Goal: Information Seeking & Learning: Check status

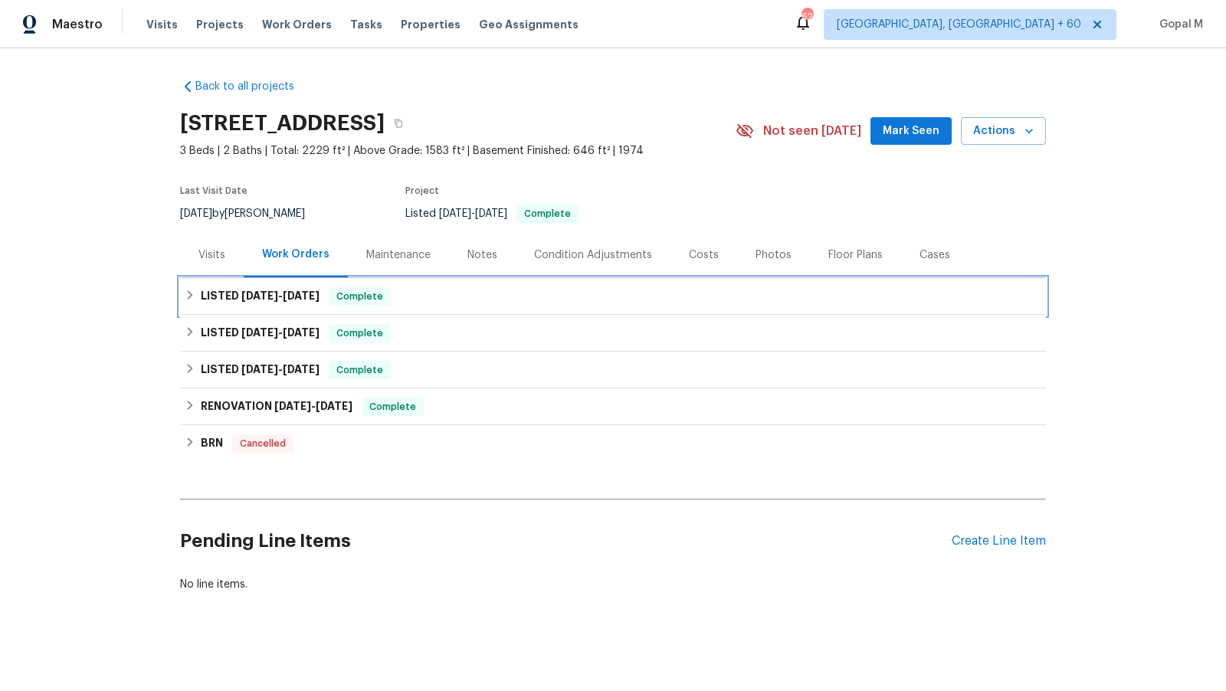
click at [484, 290] on div "LISTED [DATE] - [DATE] Complete" at bounding box center [613, 296] width 857 height 18
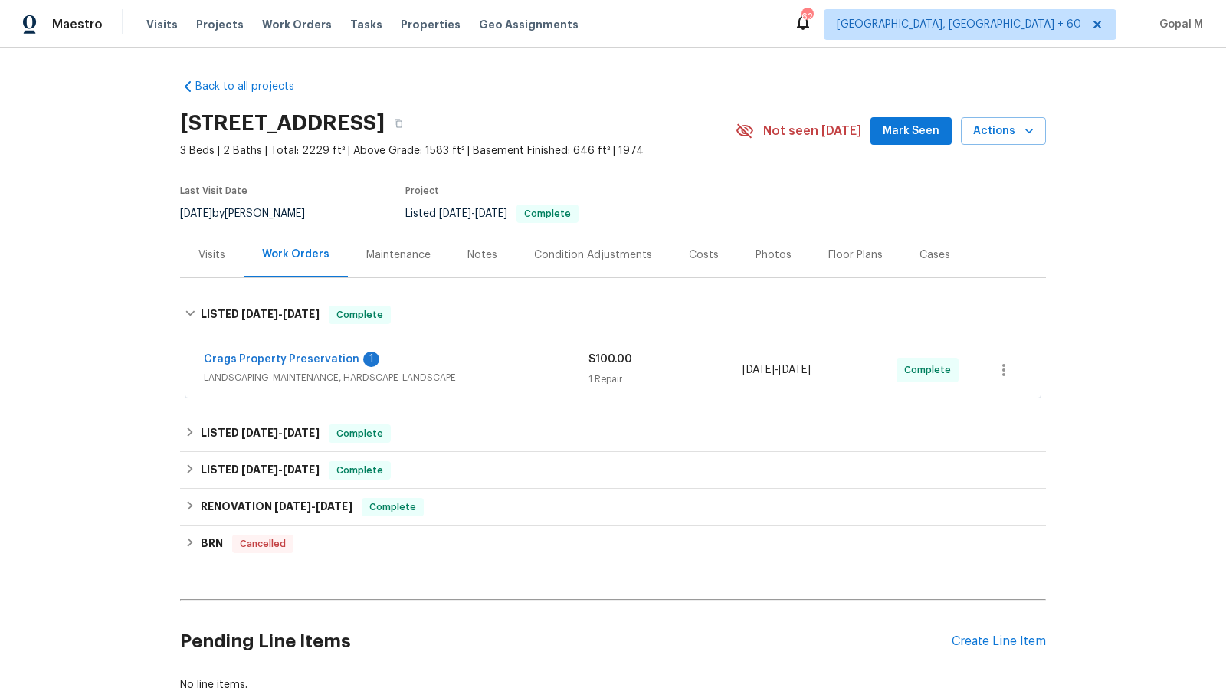
click at [495, 372] on span "LANDSCAPING_MAINTENANCE, HARDSCAPE_LANDSCAPE" at bounding box center [396, 377] width 385 height 15
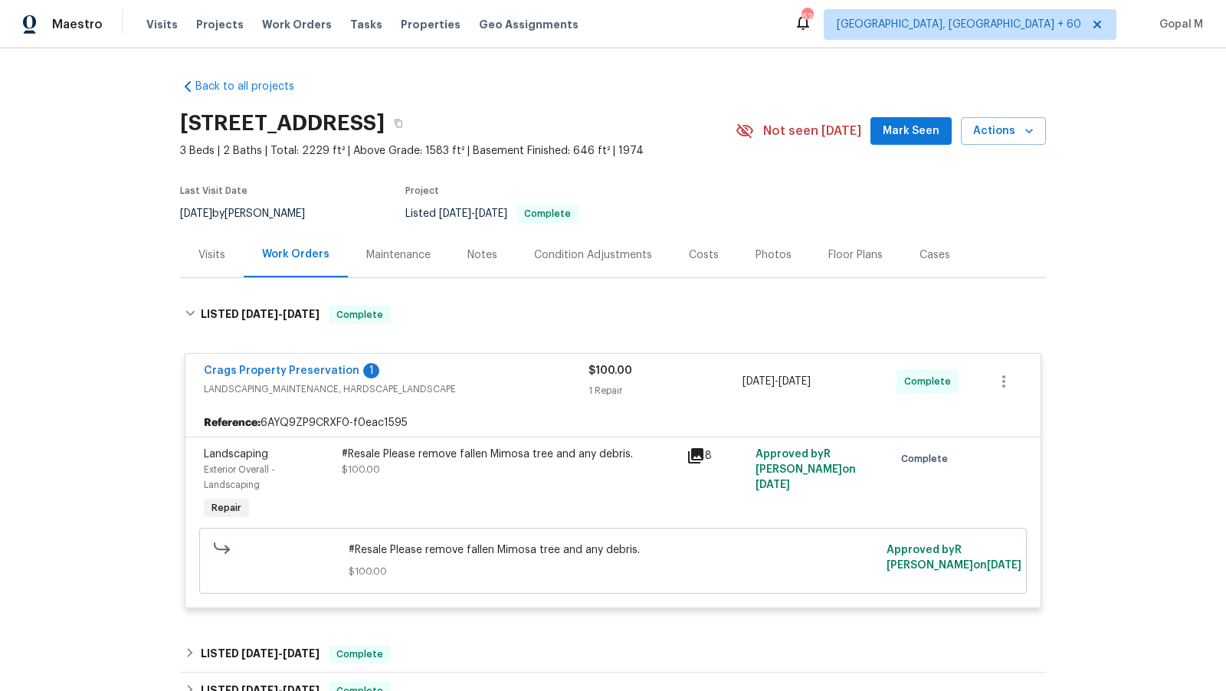
click at [511, 466] on div "#Resale Please remove fallen Mimosa tree and any debris. $100.00" at bounding box center [510, 462] width 336 height 31
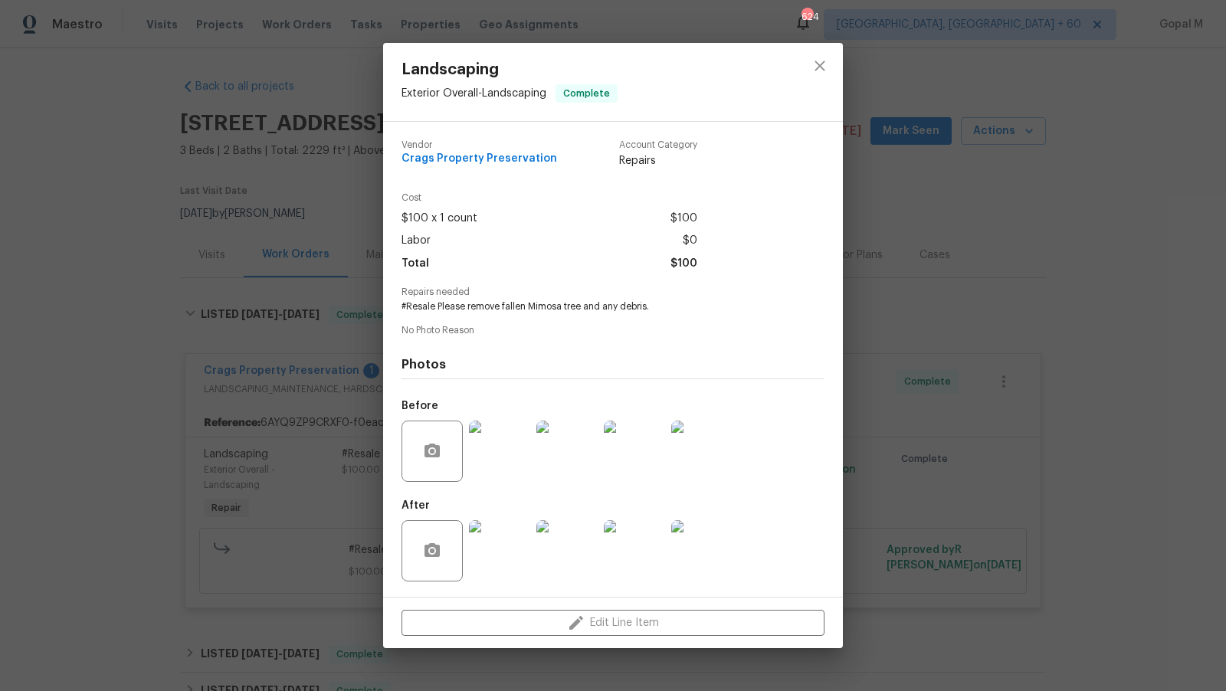
click at [511, 466] on img at bounding box center [499, 451] width 61 height 61
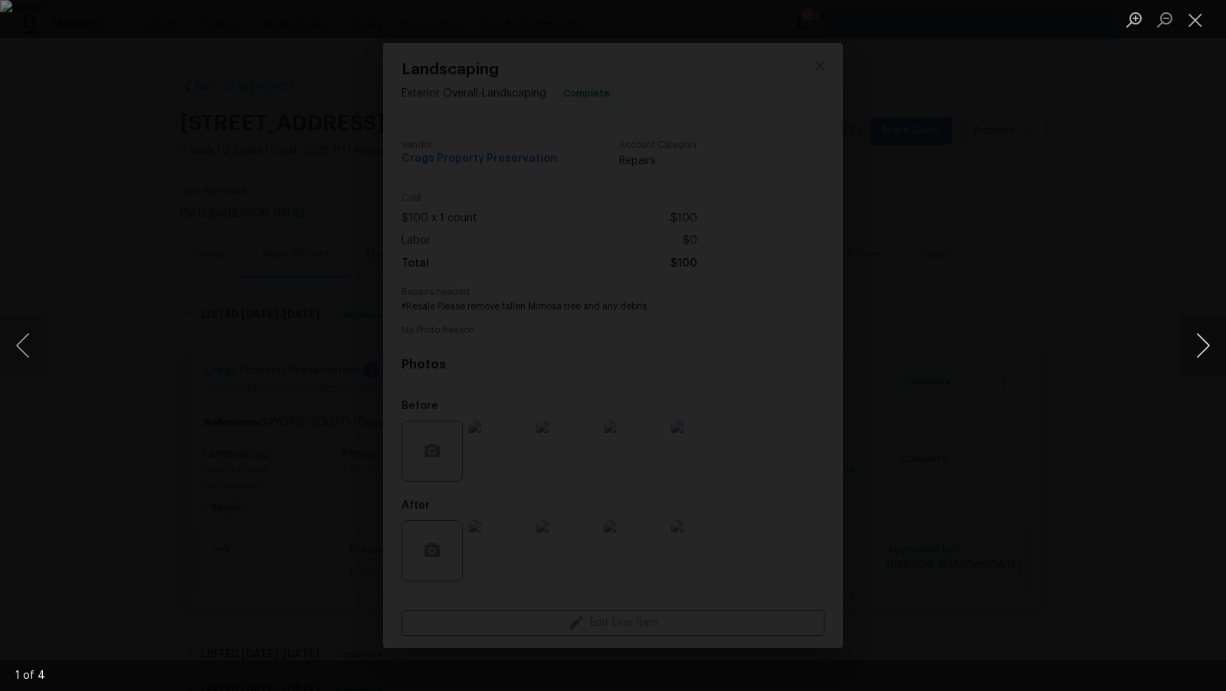
click at [1203, 356] on button "Next image" at bounding box center [1203, 345] width 46 height 61
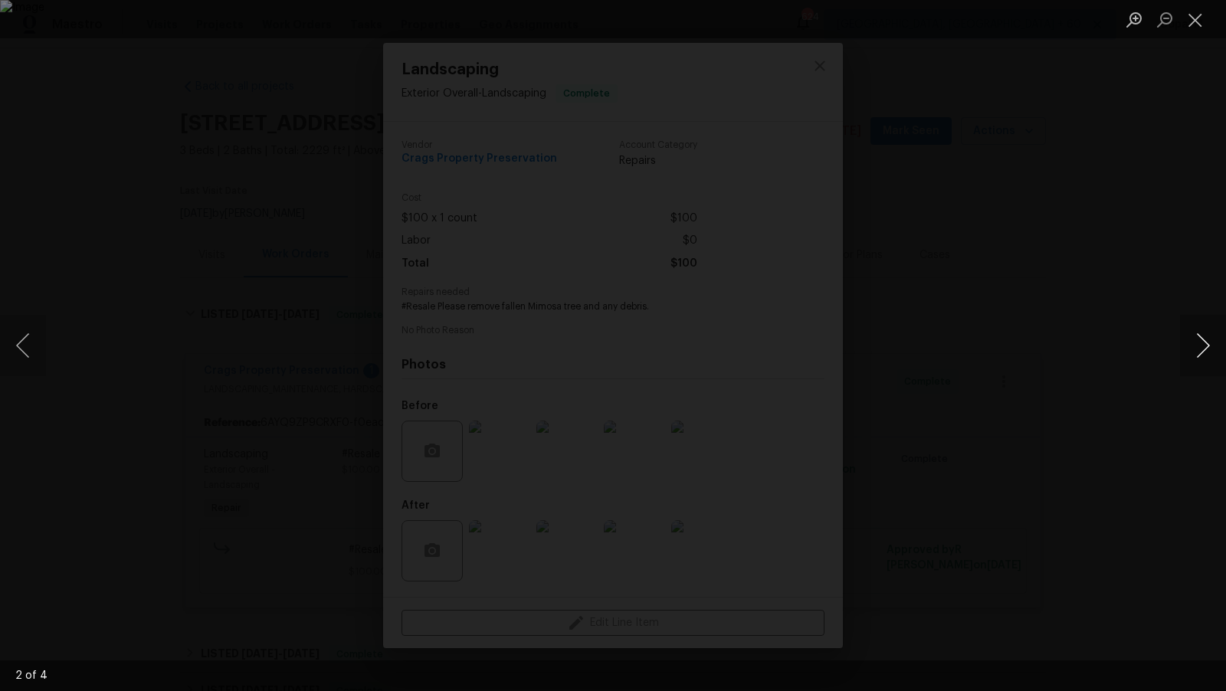
click at [1203, 356] on button "Next image" at bounding box center [1203, 345] width 46 height 61
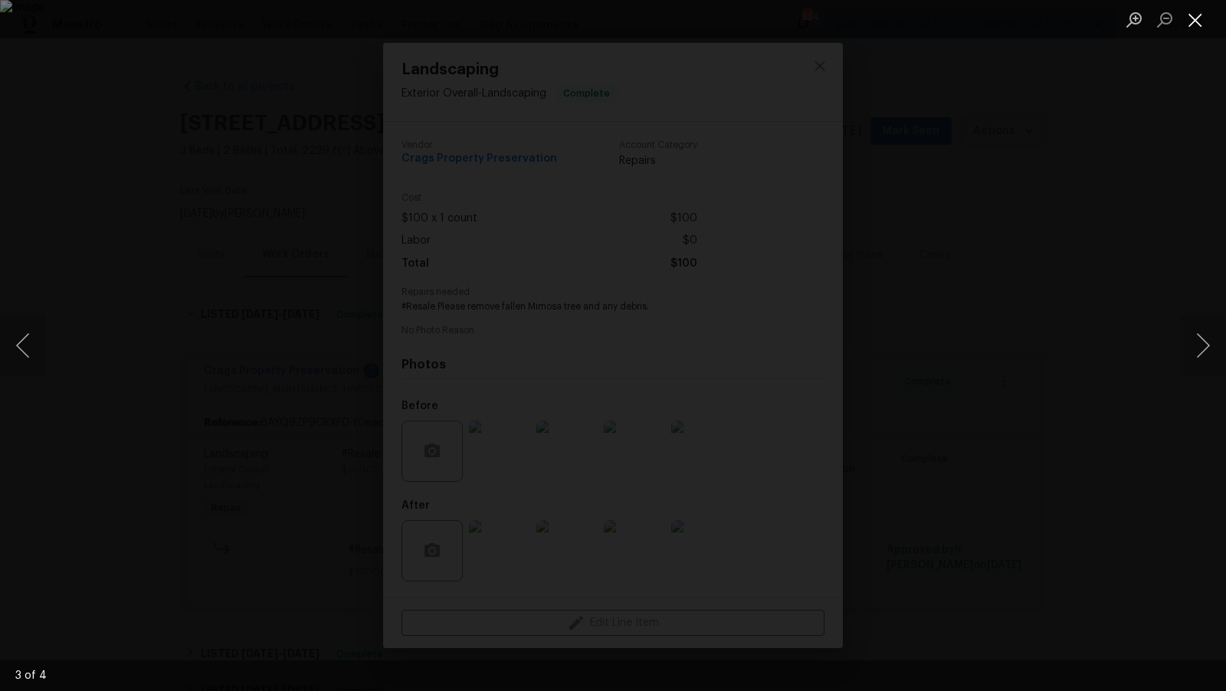
click at [1195, 20] on button "Close lightbox" at bounding box center [1195, 19] width 31 height 27
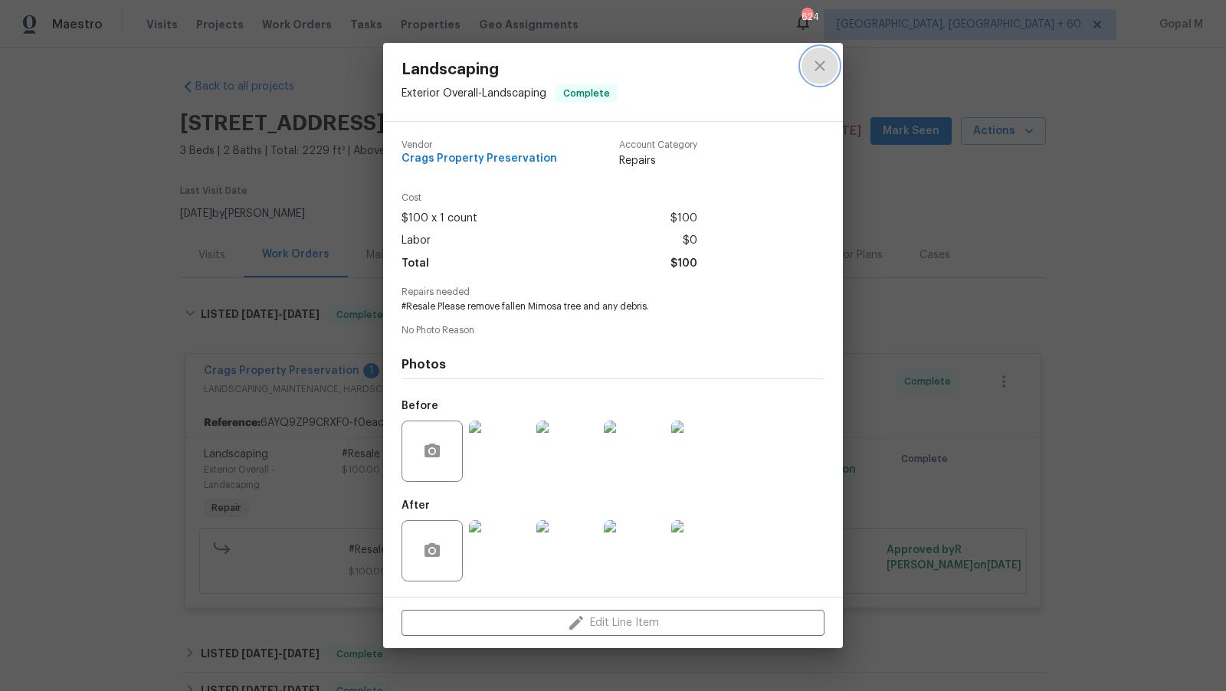
click at [815, 73] on icon "close" at bounding box center [820, 66] width 18 height 18
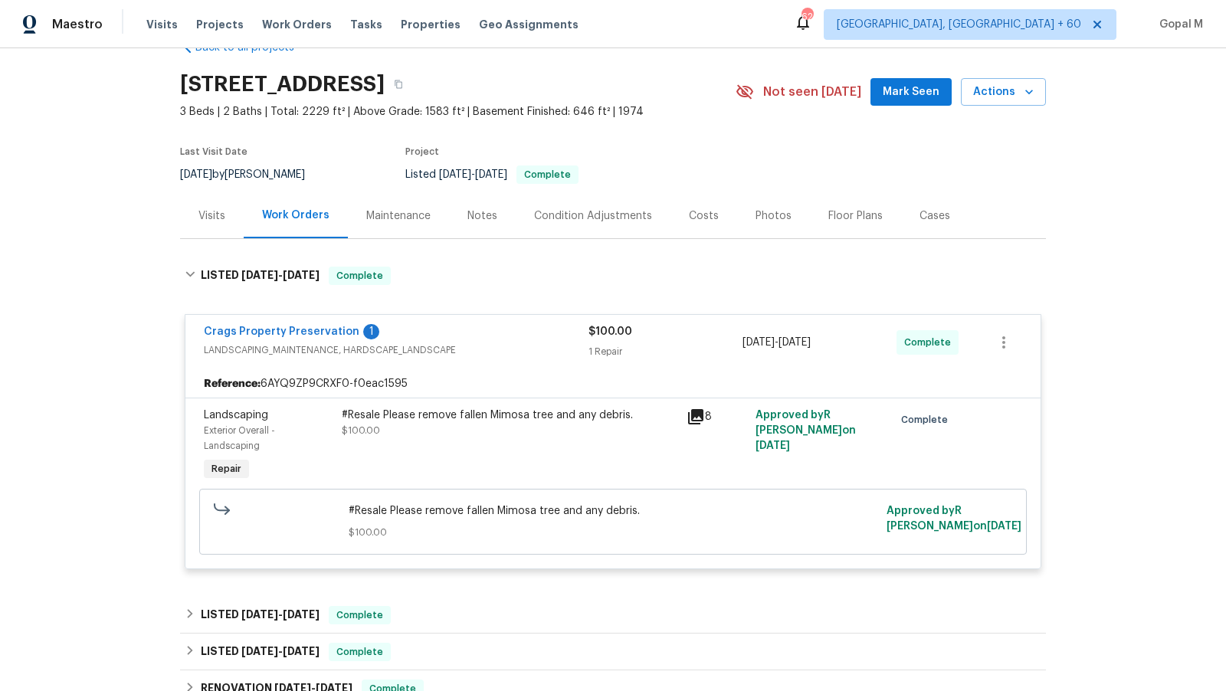
scroll to position [9, 0]
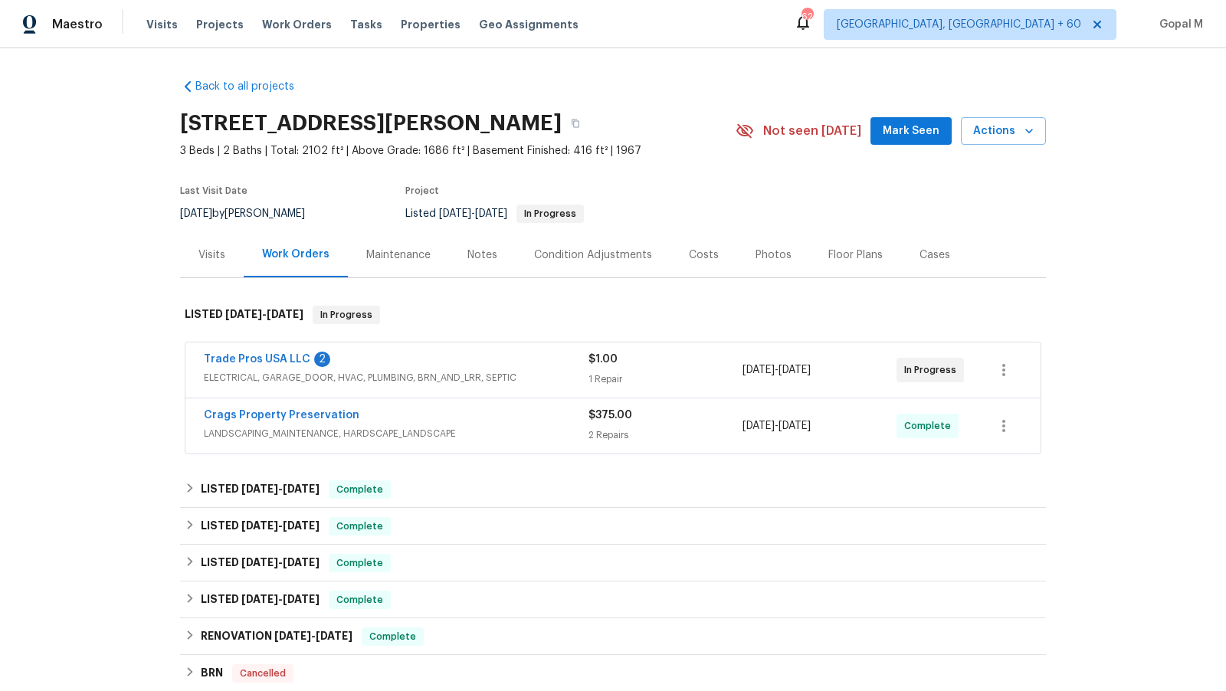
click at [671, 366] on div "$1.00" at bounding box center [666, 359] width 154 height 15
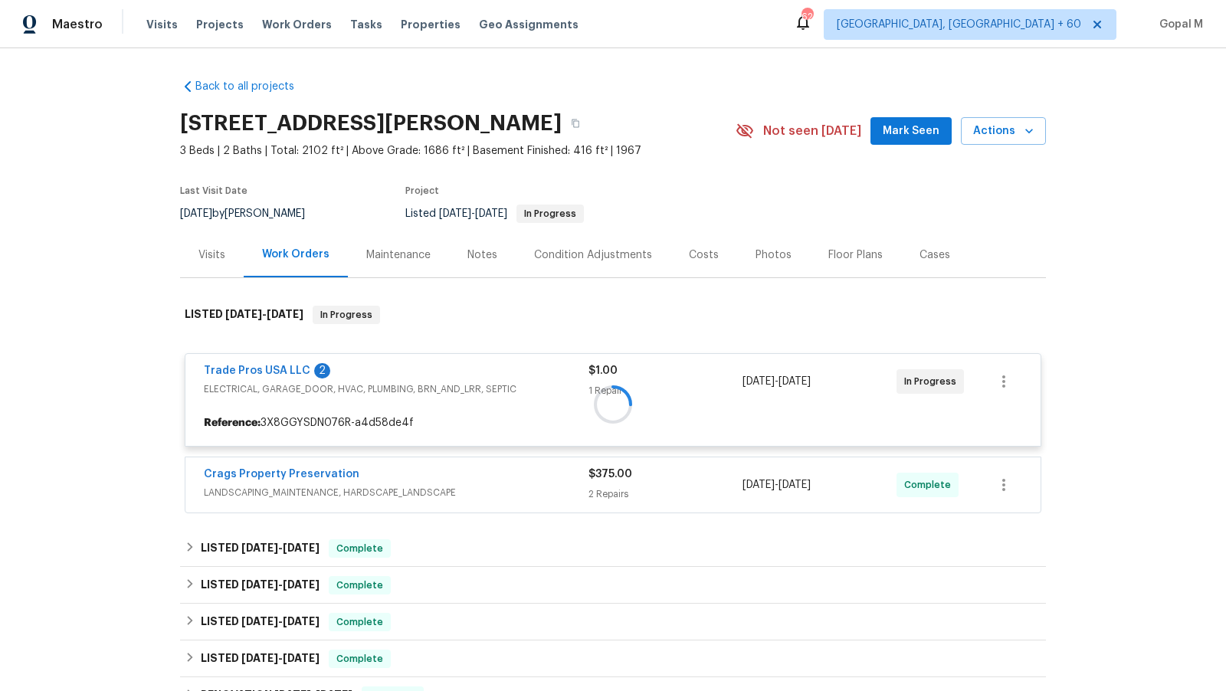
scroll to position [96, 0]
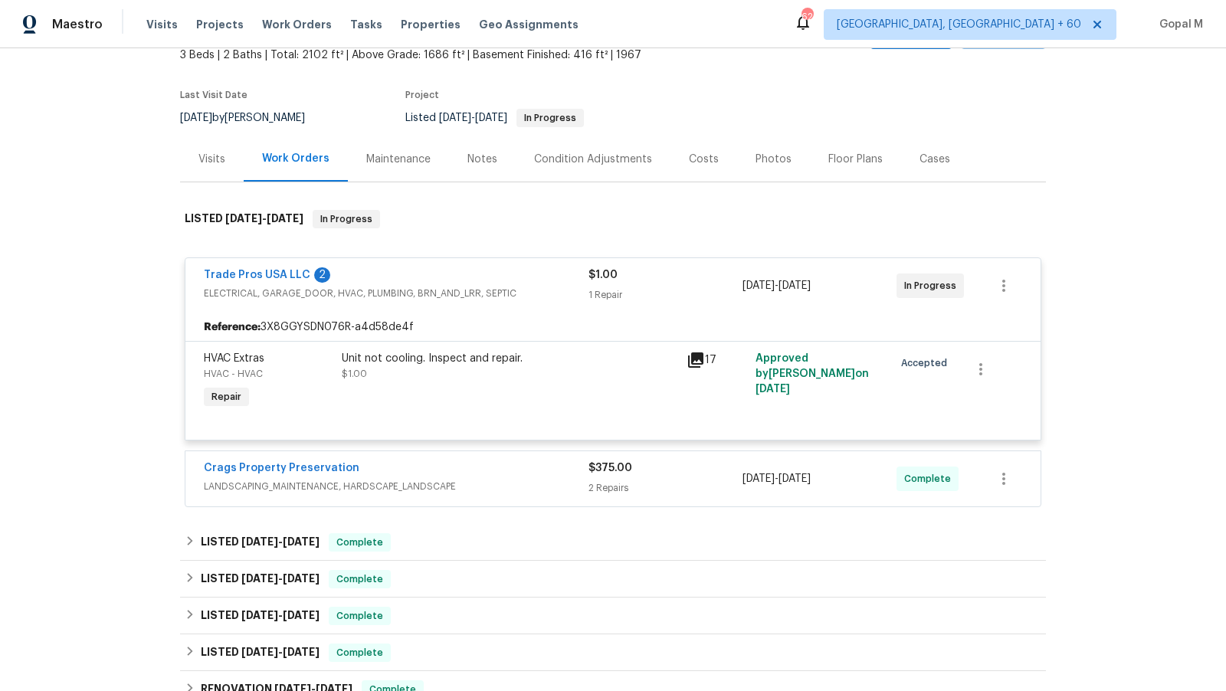
click at [463, 382] on div "Unit not cooling. Inspect and repair. $1.00" at bounding box center [509, 381] width 345 height 71
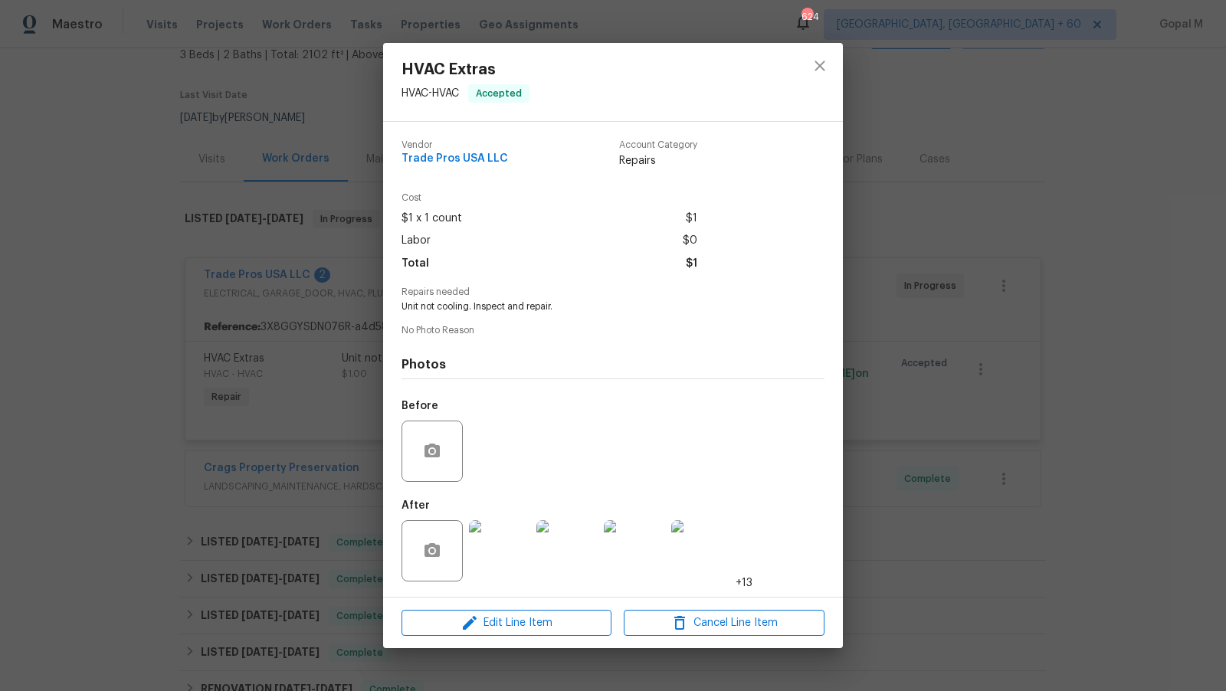
click at [291, 404] on div "HVAC Extras HVAC - HVAC Accepted Vendor Trade Pros USA LLC Account Category Rep…" at bounding box center [613, 345] width 1226 height 691
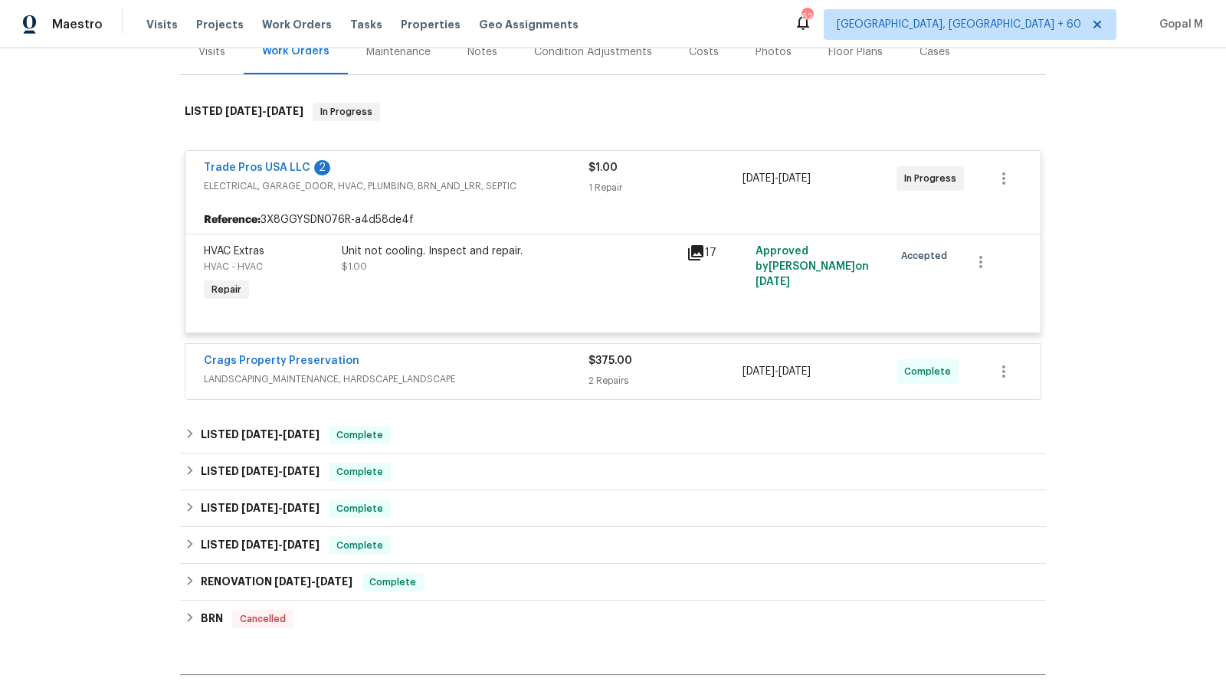
scroll to position [231, 0]
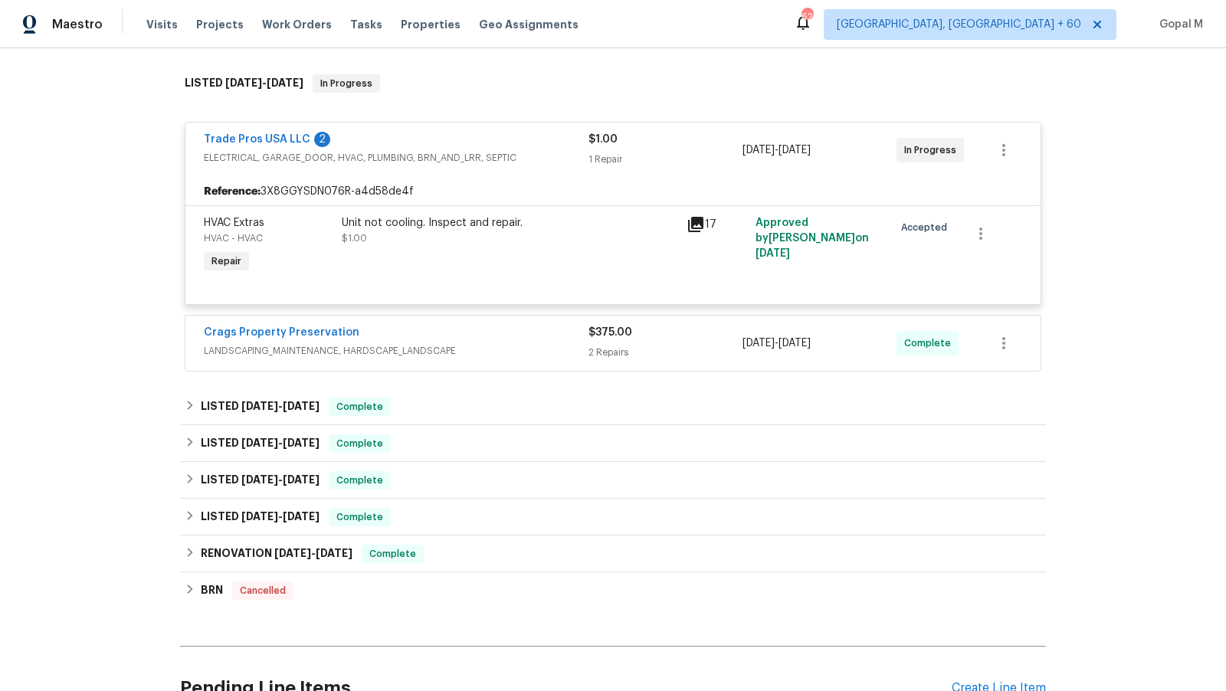
click at [538, 348] on span "LANDSCAPING_MAINTENANCE, HARDSCAPE_LANDSCAPE" at bounding box center [396, 350] width 385 height 15
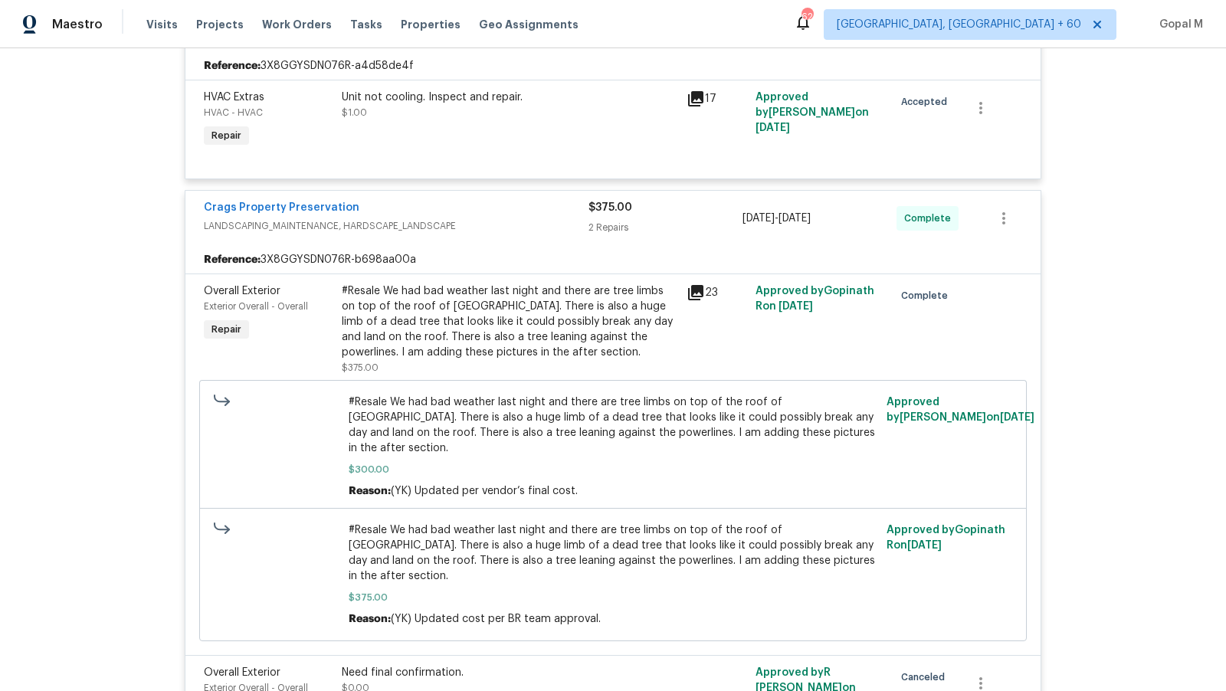
scroll to position [409, 0]
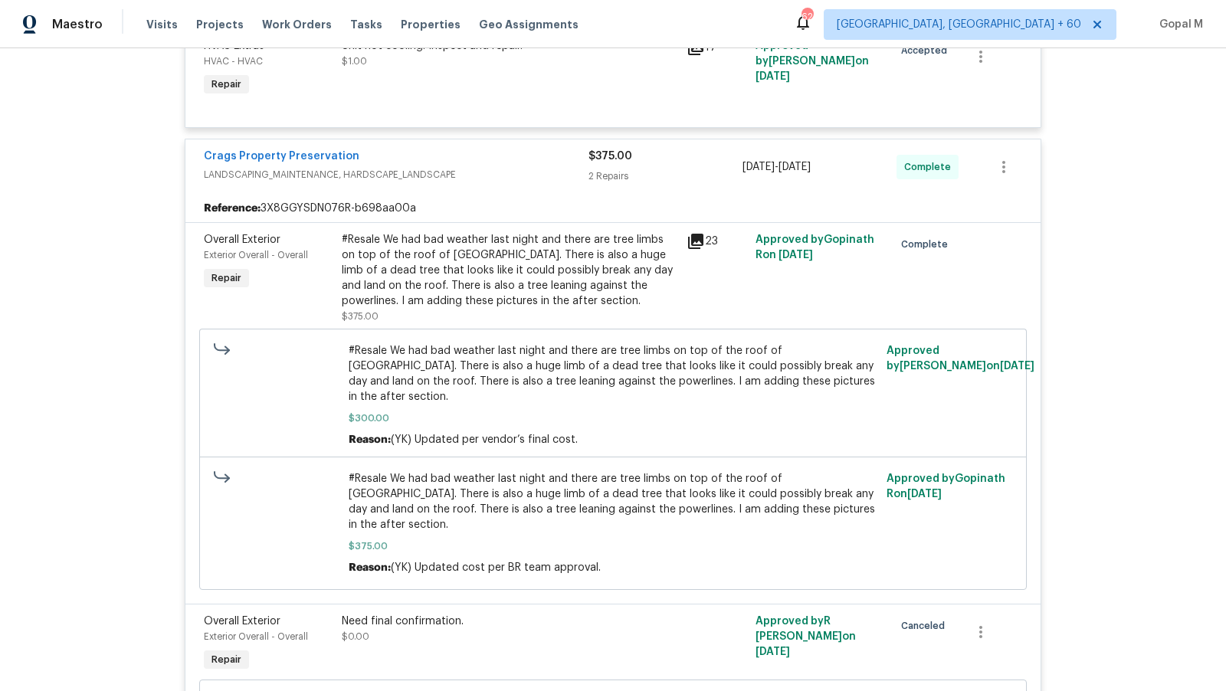
click at [510, 262] on div "#Resale We had bad weather last night and there are tree limbs on top of the ro…" at bounding box center [510, 270] width 336 height 77
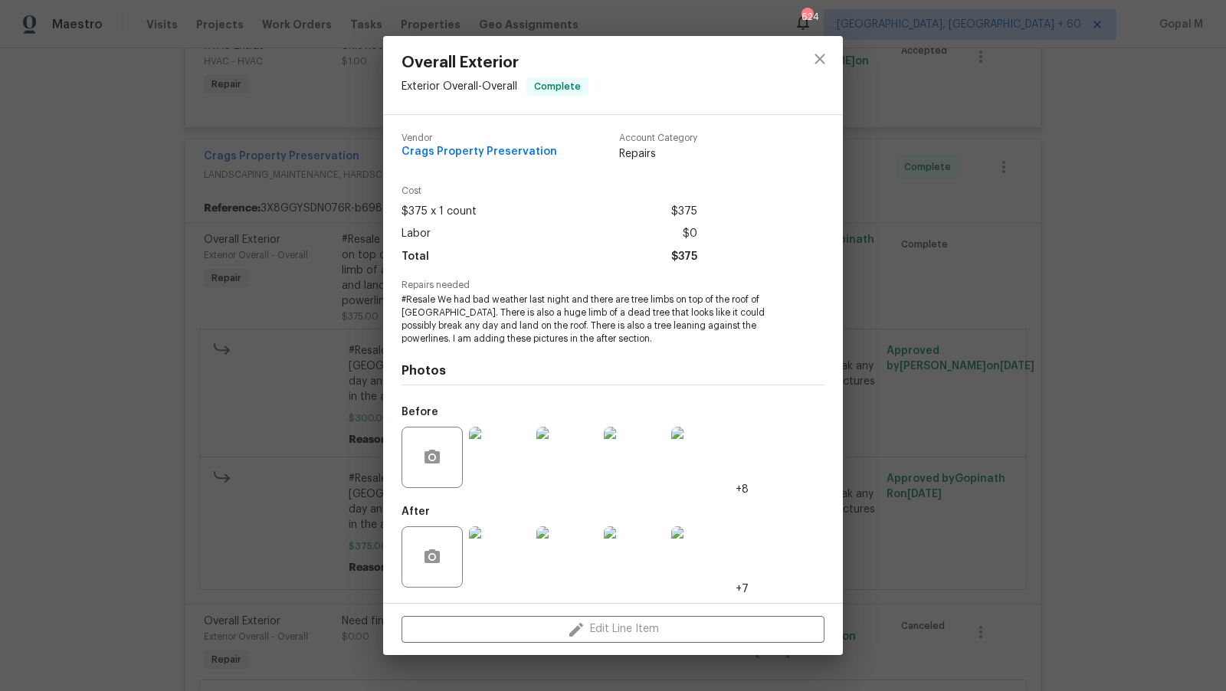
click at [294, 345] on div "Overall Exterior Exterior Overall - Overall Complete Vendor Crags Property Pres…" at bounding box center [613, 345] width 1226 height 691
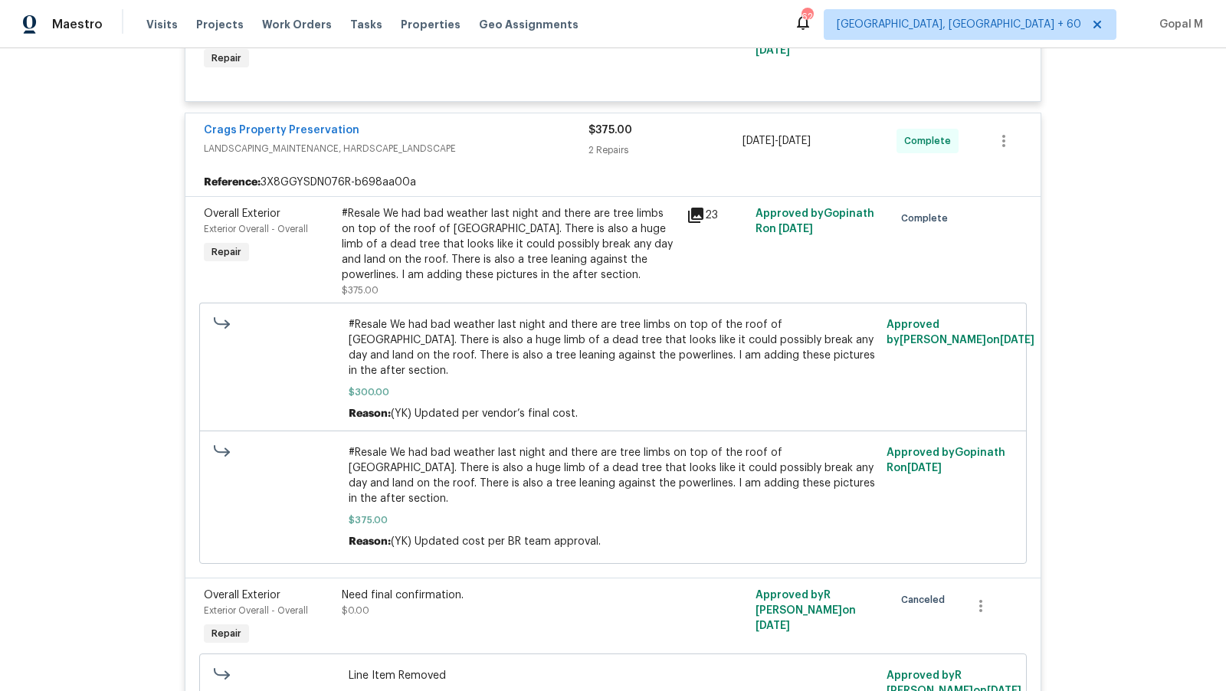
scroll to position [410, 0]
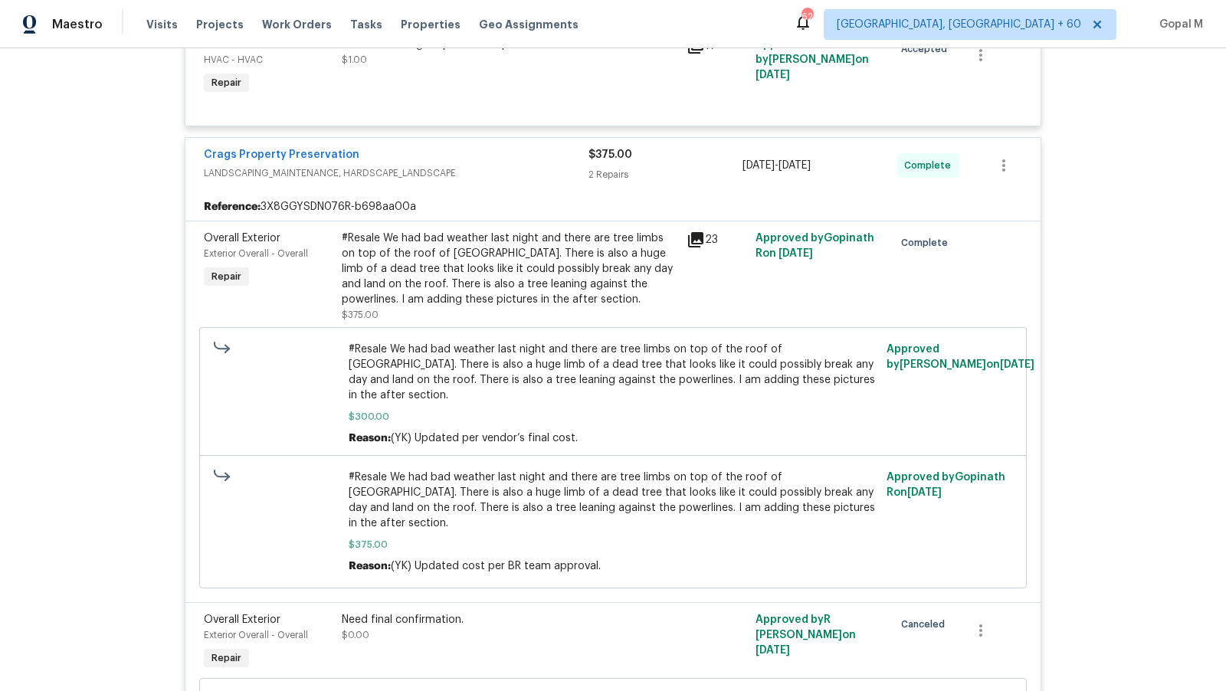
click at [497, 279] on div "#Resale We had bad weather last night and there are tree limbs on top of the ro…" at bounding box center [510, 269] width 336 height 77
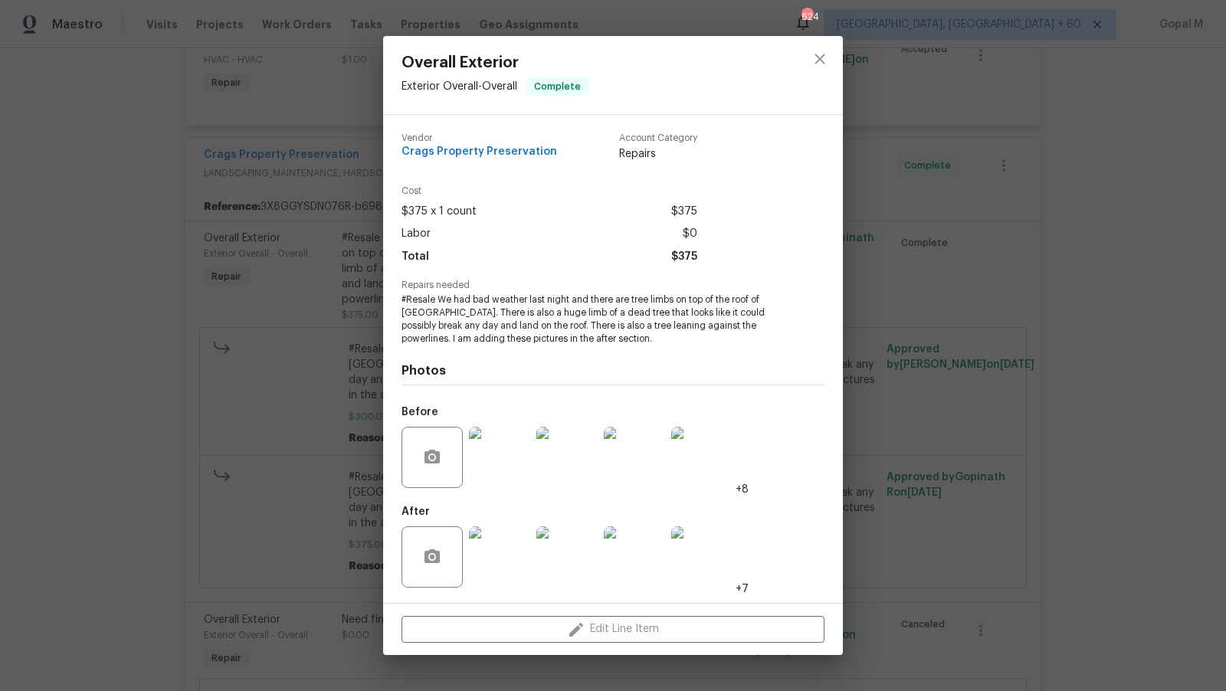
click at [499, 549] on img at bounding box center [499, 557] width 61 height 61
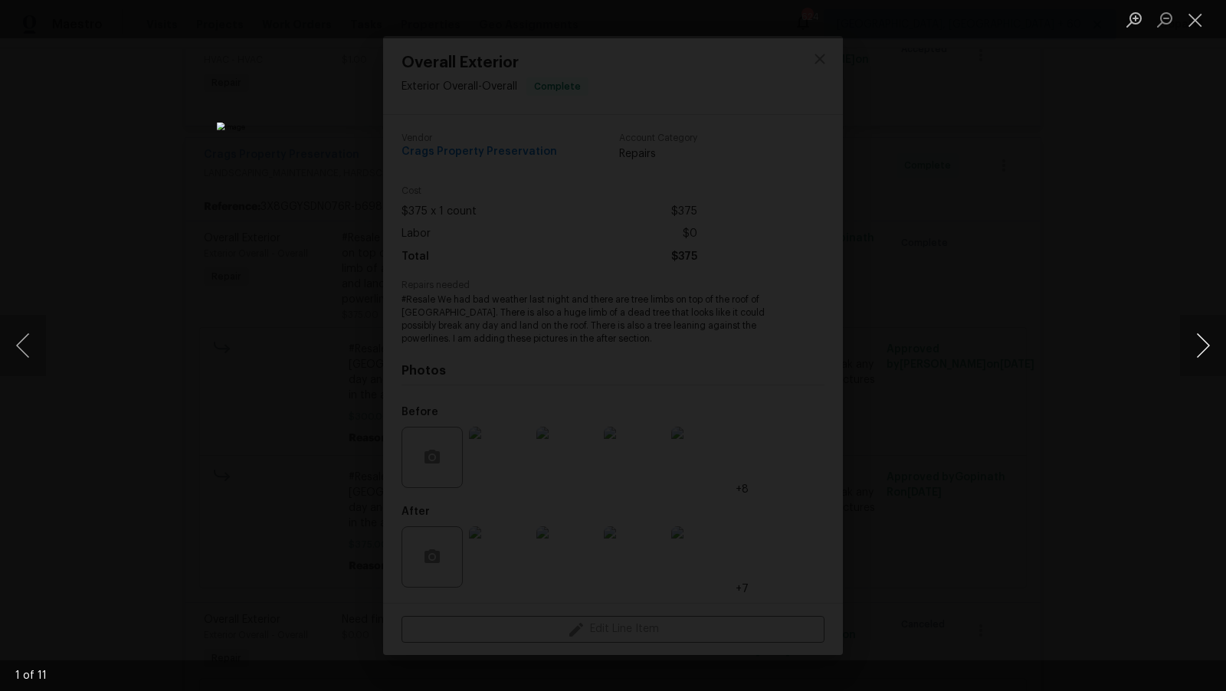
click at [1193, 346] on button "Next image" at bounding box center [1203, 345] width 46 height 61
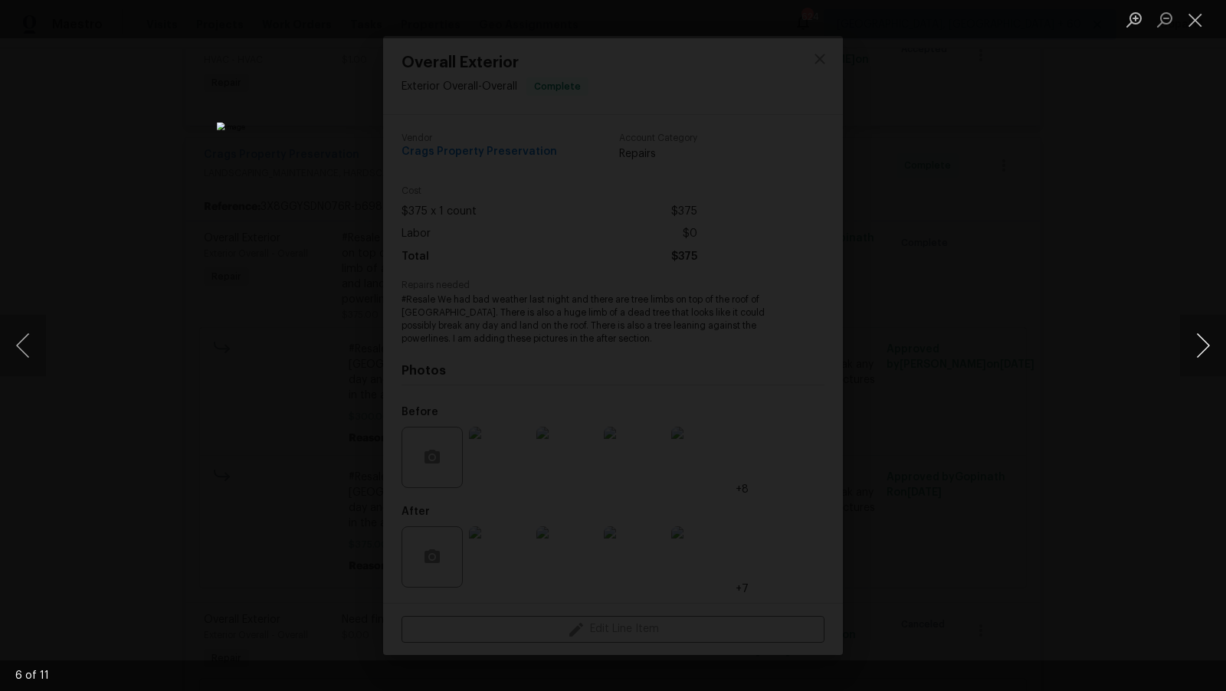
click at [1193, 346] on button "Next image" at bounding box center [1203, 345] width 46 height 61
click at [1194, 21] on button "Close lightbox" at bounding box center [1195, 19] width 31 height 27
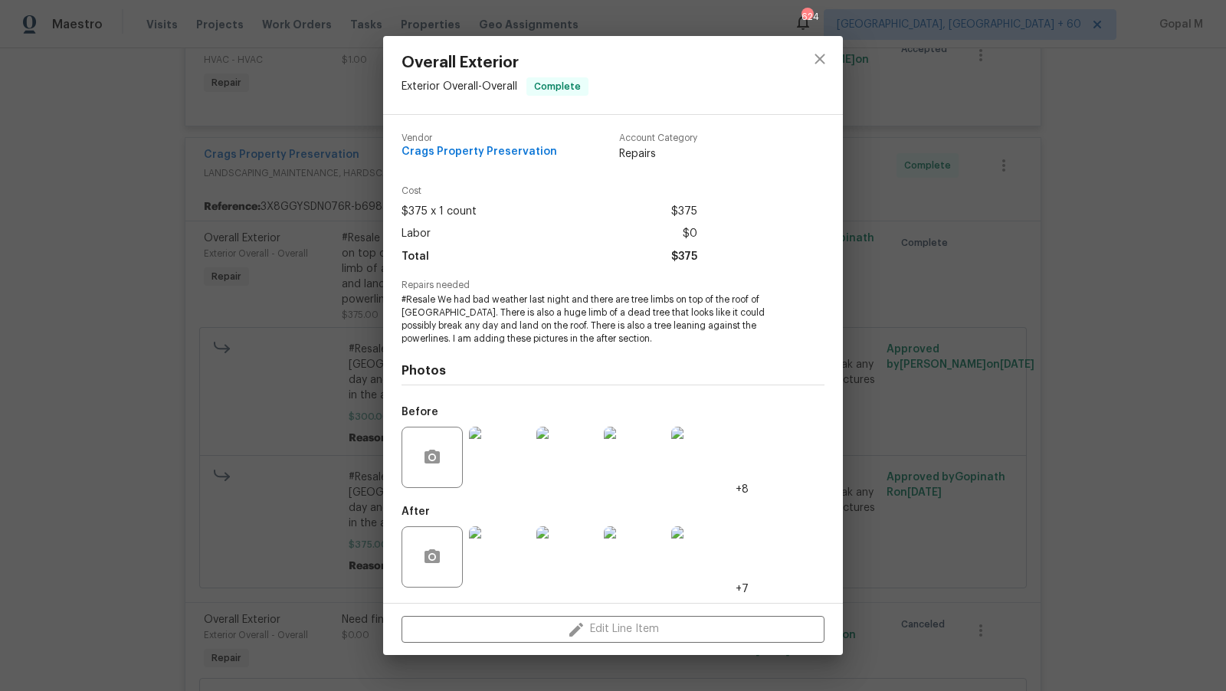
click at [499, 480] on img at bounding box center [499, 457] width 61 height 61
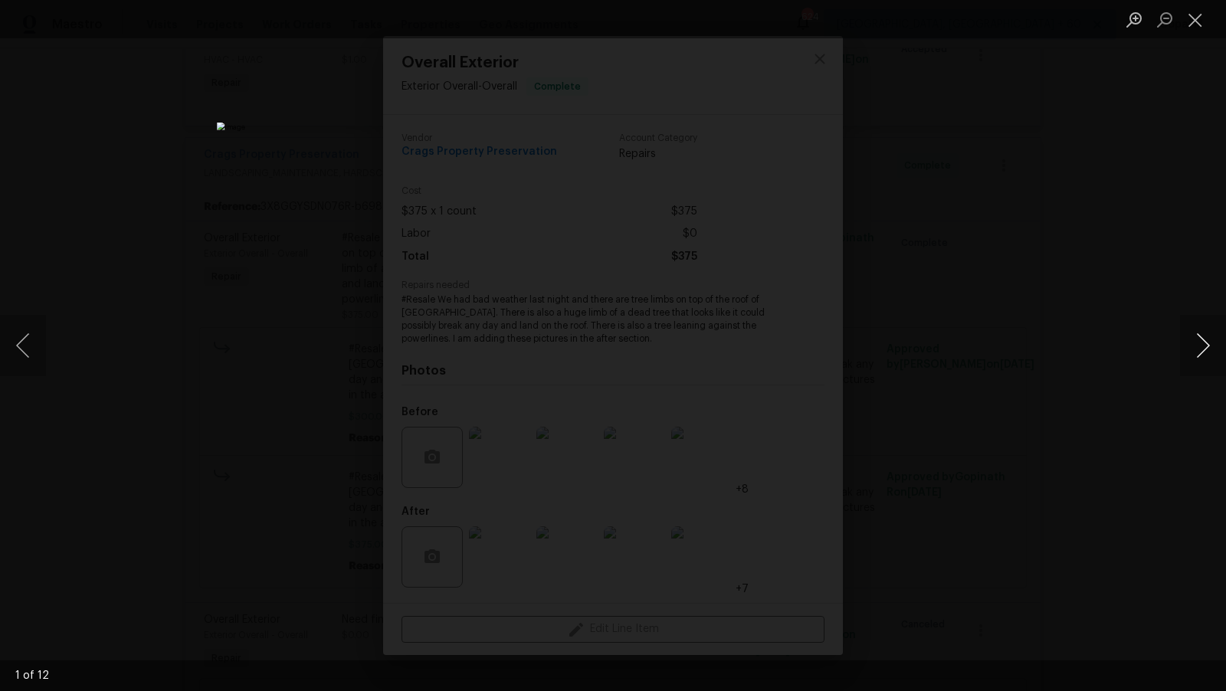
click at [1194, 350] on button "Next image" at bounding box center [1203, 345] width 46 height 61
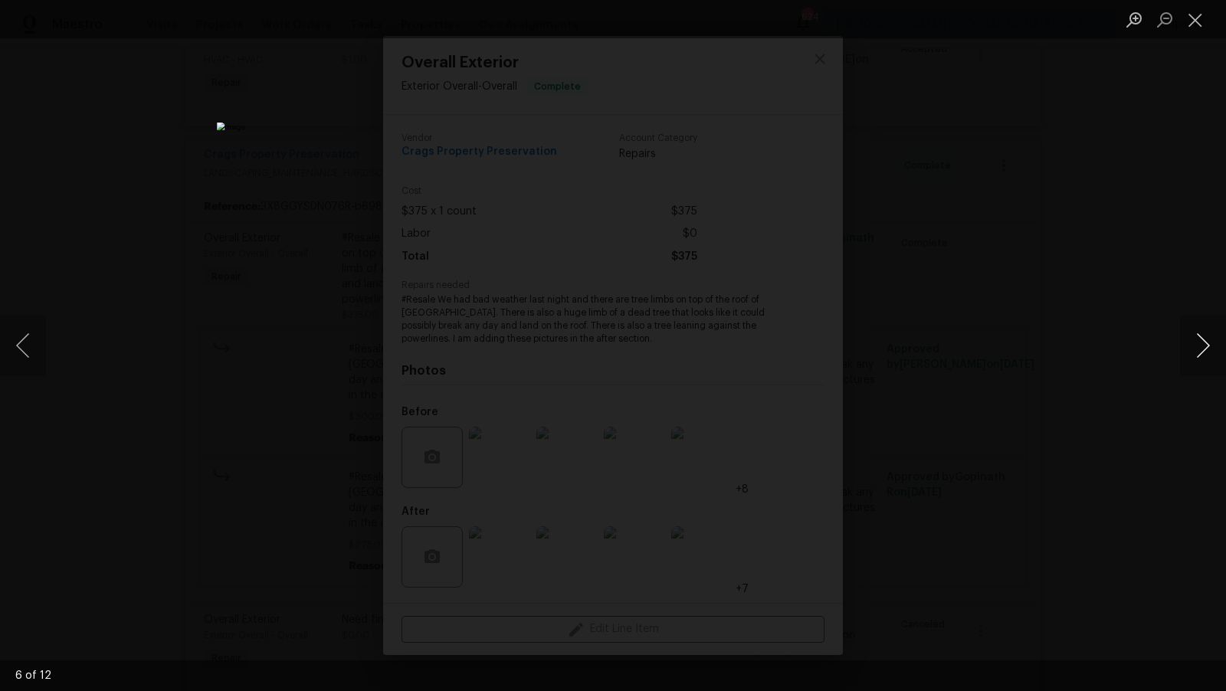
click at [1194, 350] on button "Next image" at bounding box center [1203, 345] width 46 height 61
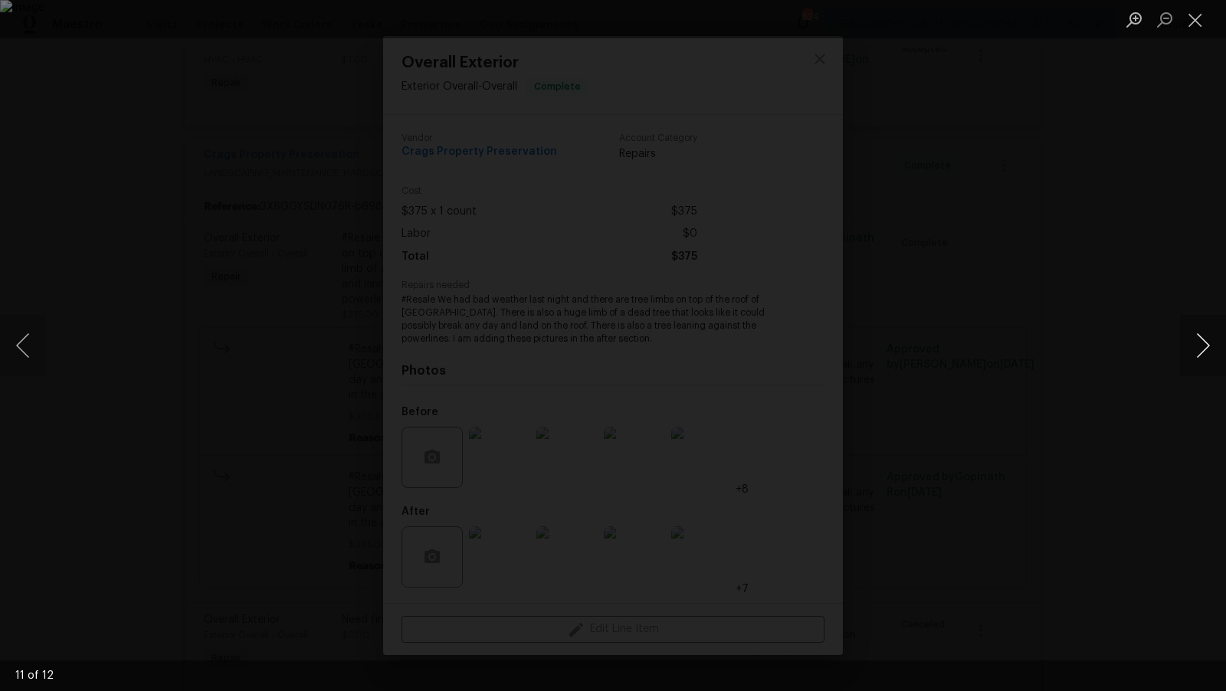
click at [1194, 350] on button "Next image" at bounding box center [1203, 345] width 46 height 61
click at [1191, 348] on button "Next image" at bounding box center [1203, 345] width 46 height 61
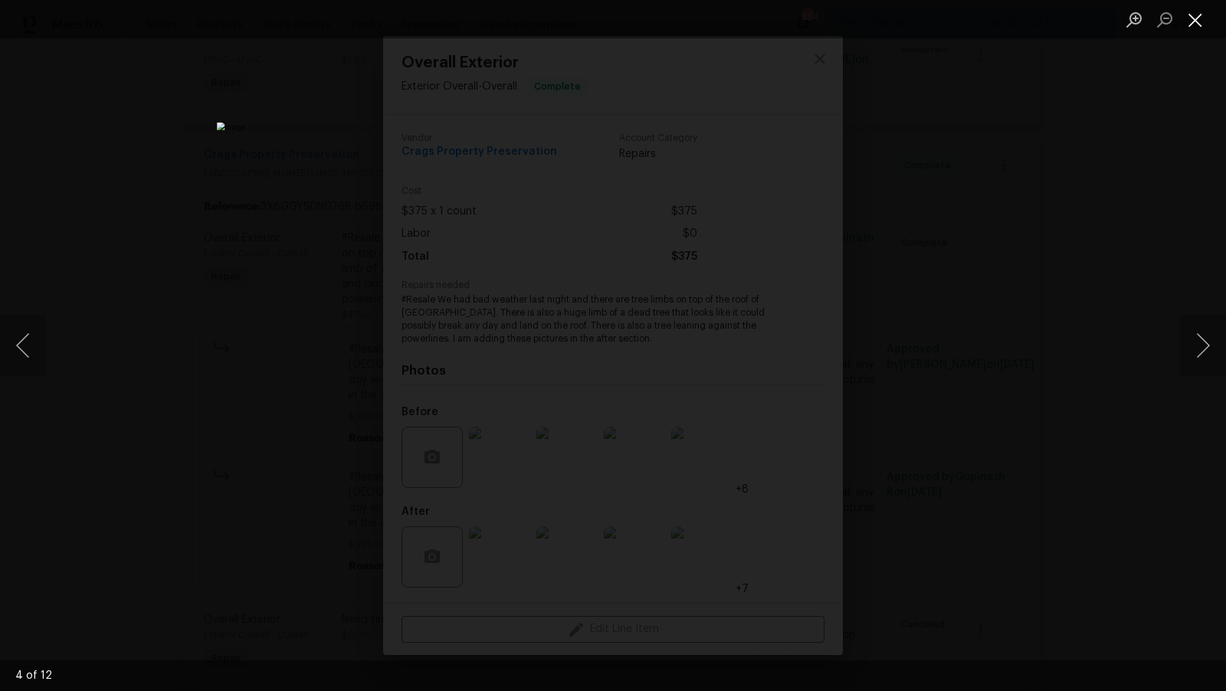
click at [1194, 24] on button "Close lightbox" at bounding box center [1195, 19] width 31 height 27
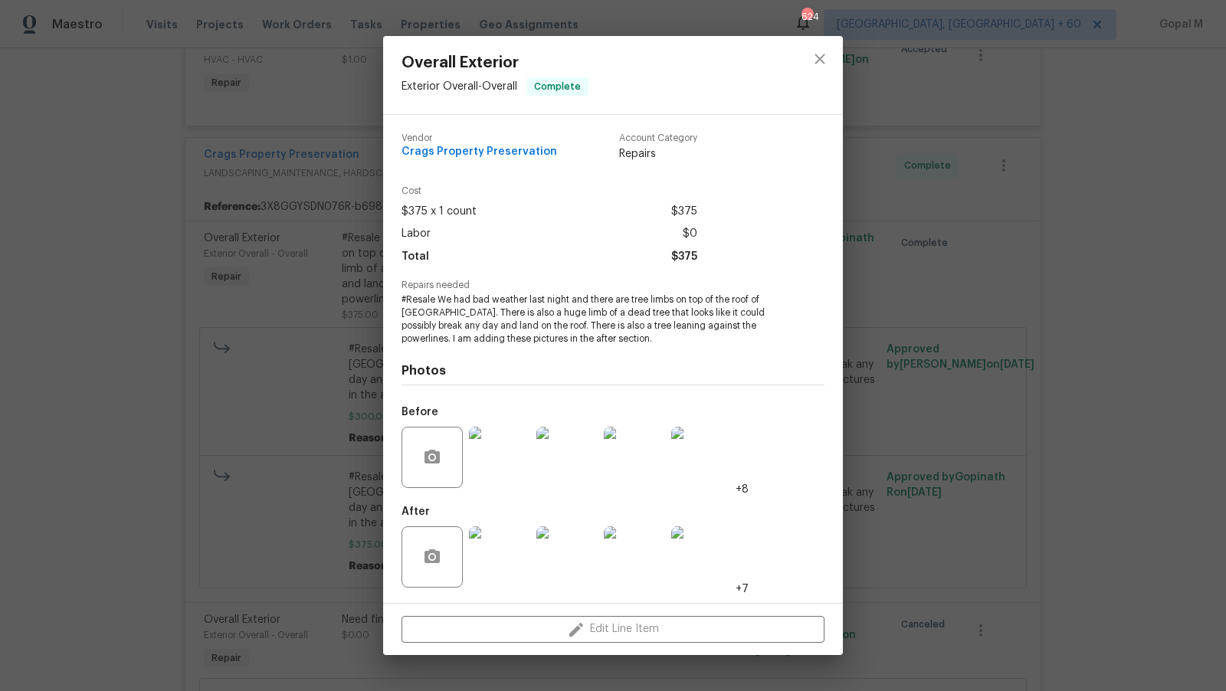
click at [506, 557] on img at bounding box center [499, 557] width 61 height 61
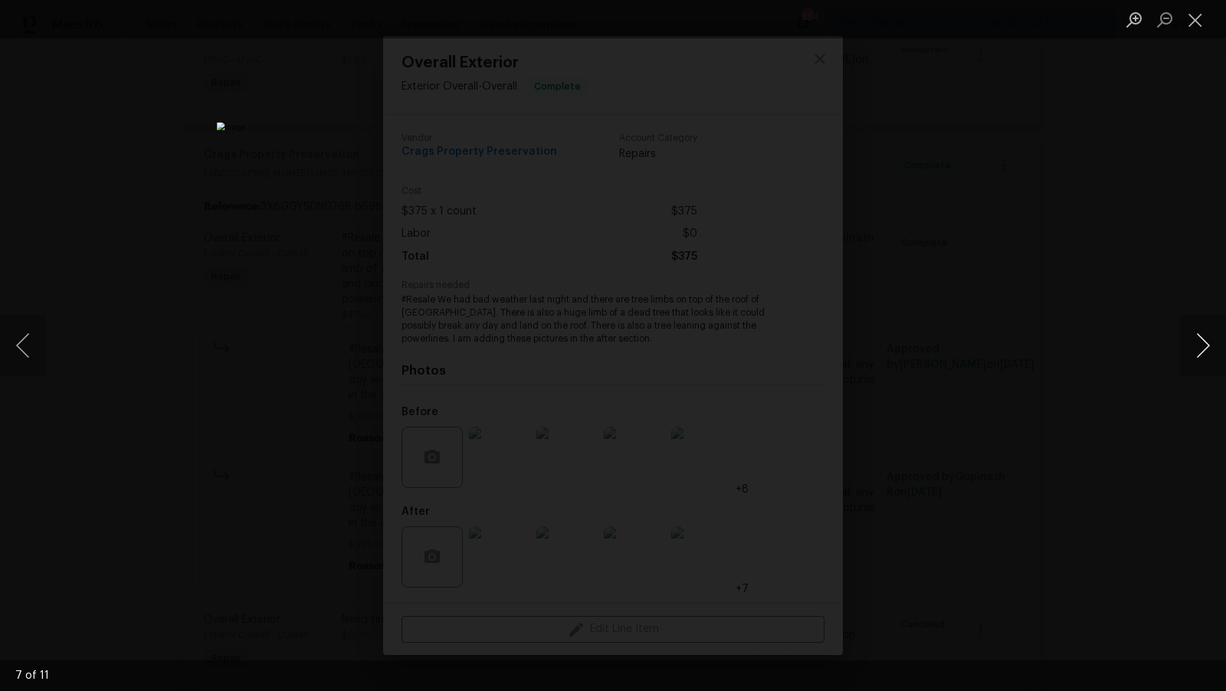
click at [1210, 343] on button "Next image" at bounding box center [1203, 345] width 46 height 61
click at [1210, 344] on button "Next image" at bounding box center [1203, 345] width 46 height 61
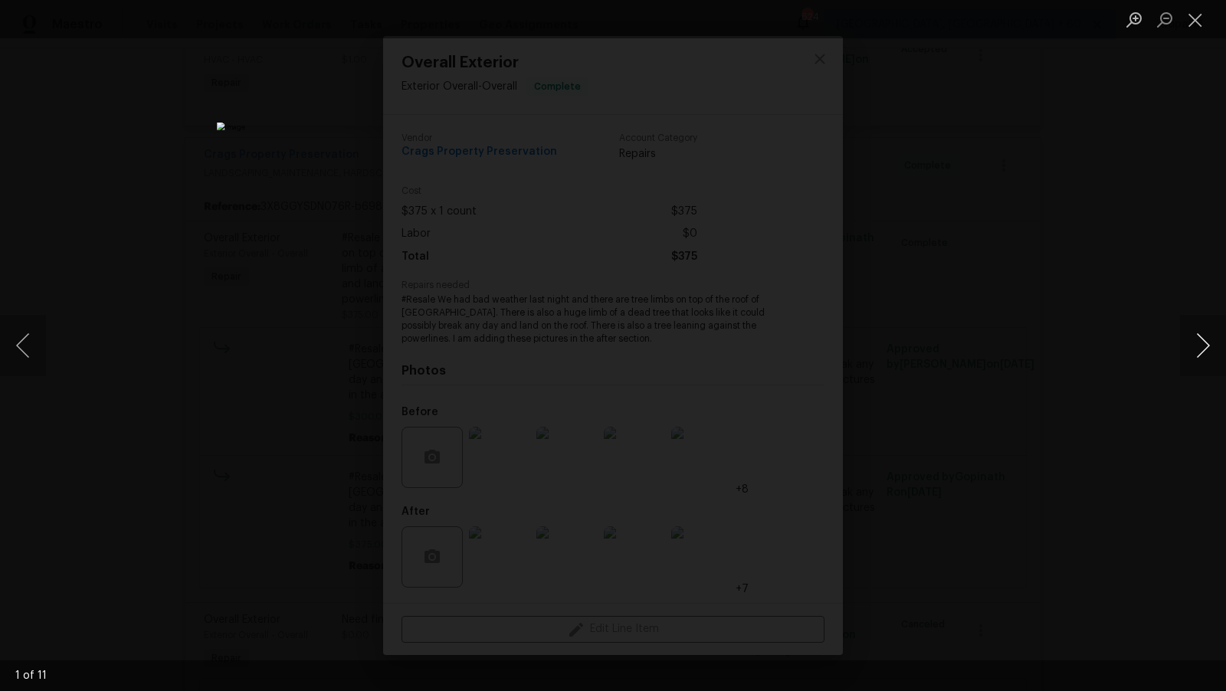
click at [1210, 344] on button "Next image" at bounding box center [1203, 345] width 46 height 61
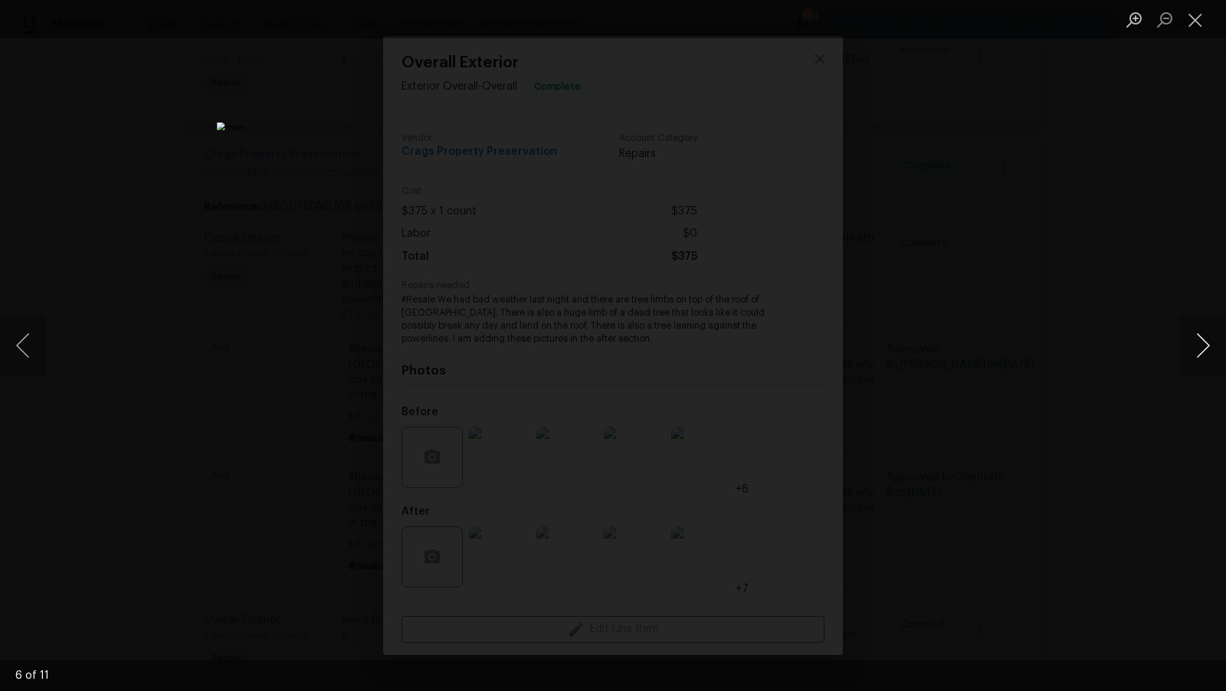
click at [1210, 344] on button "Next image" at bounding box center [1203, 345] width 46 height 61
click at [1189, 19] on button "Close lightbox" at bounding box center [1195, 19] width 31 height 27
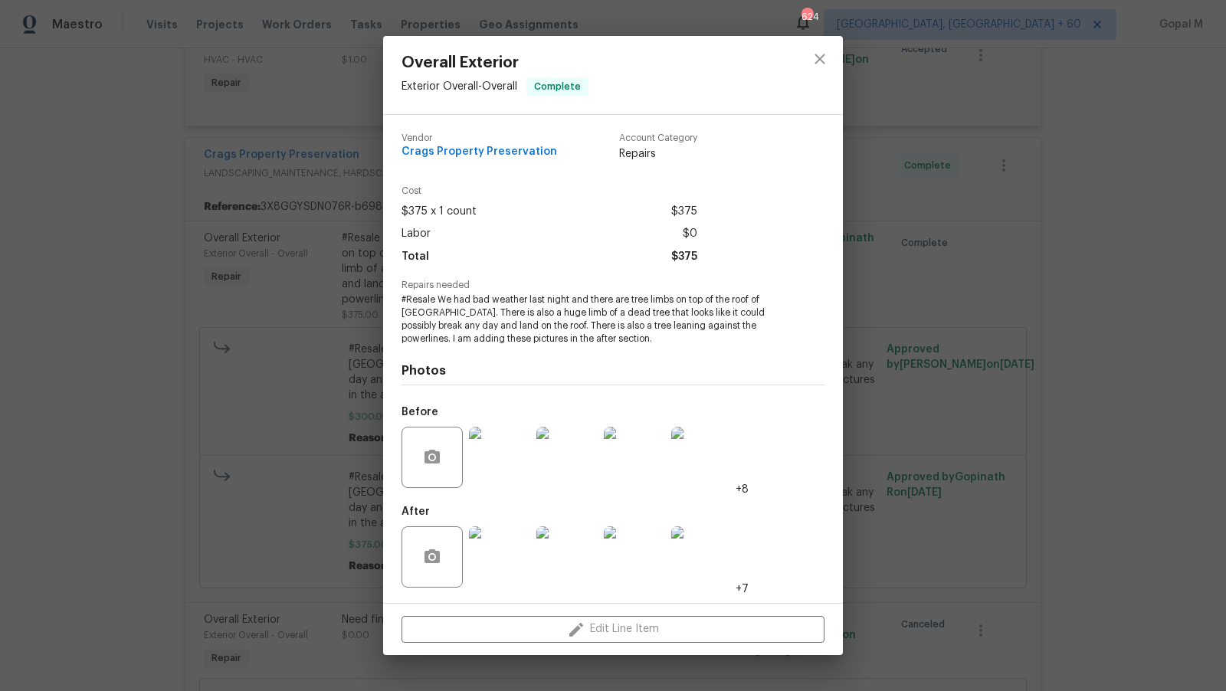
click at [907, 308] on div "Overall Exterior Exterior Overall - Overall Complete Vendor Crags Property Pres…" at bounding box center [613, 345] width 1226 height 691
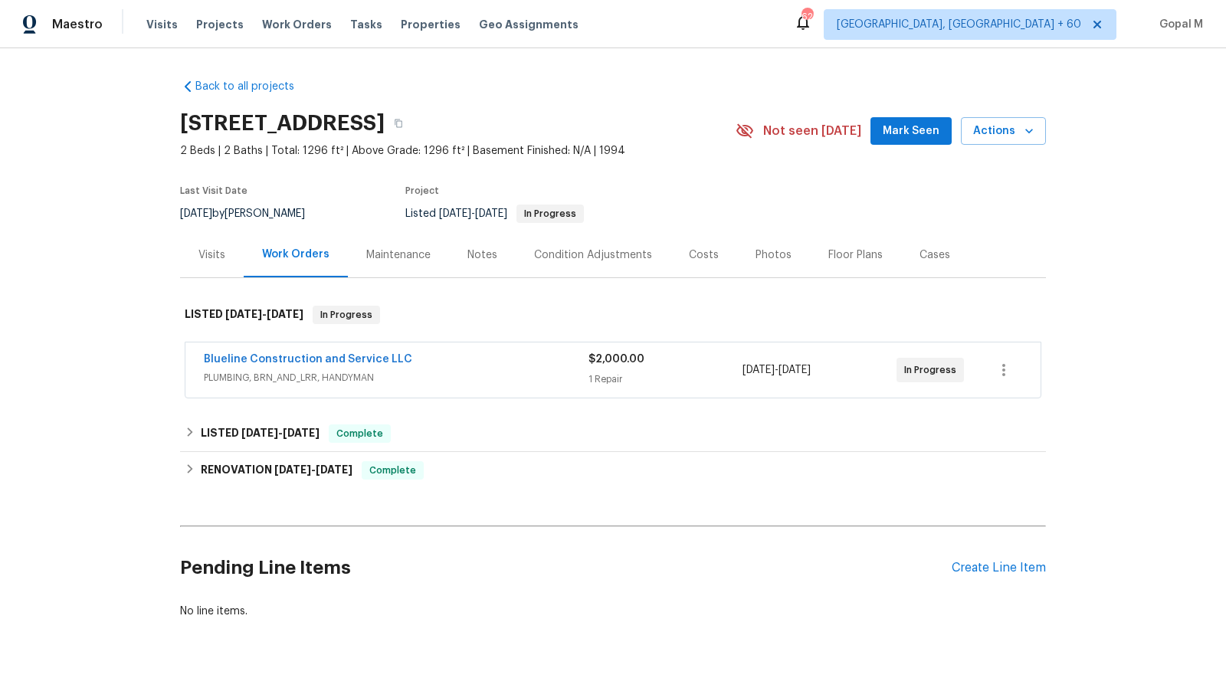
click at [542, 359] on div "Blueline Construction and Service LLC" at bounding box center [396, 361] width 385 height 18
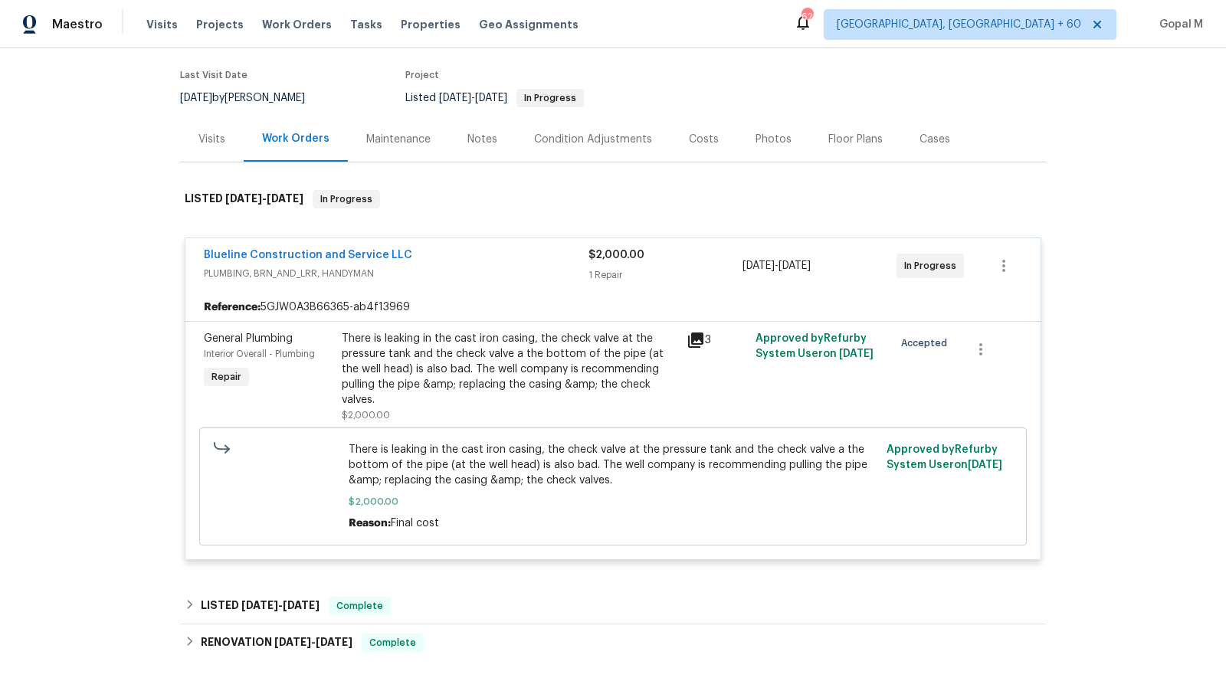
scroll to position [120, 0]
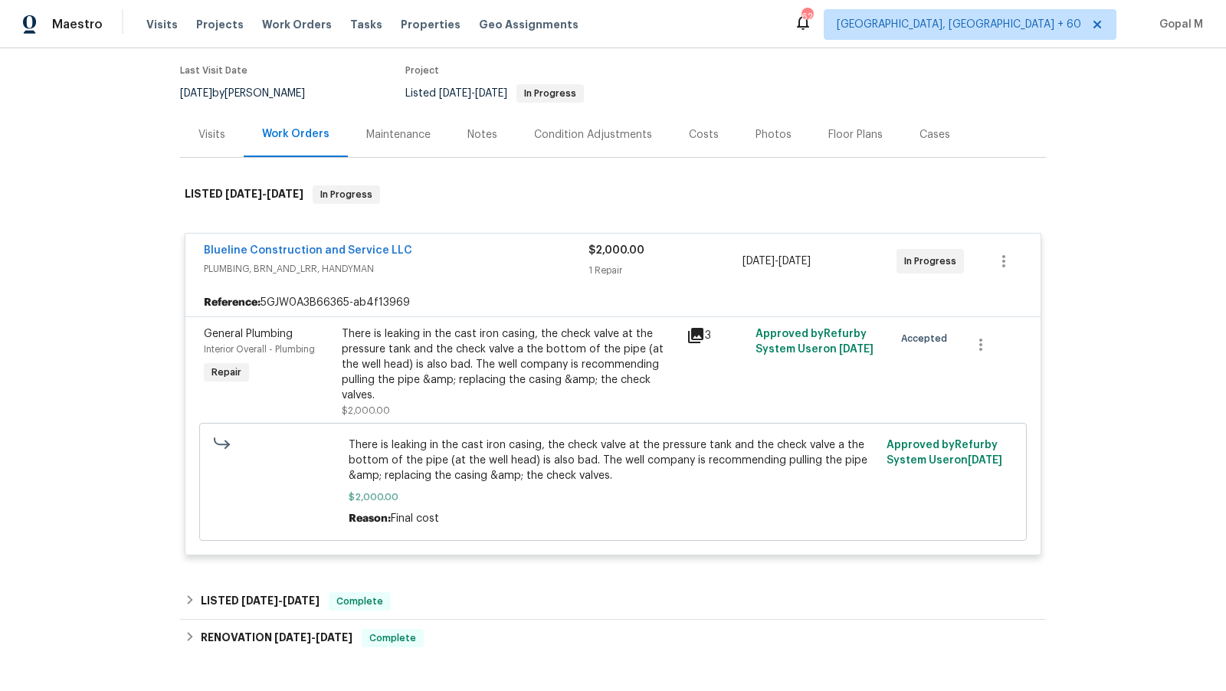
click at [542, 359] on div "There is leaking in the cast iron casing, the check valve at the pressure tank …" at bounding box center [510, 365] width 336 height 77
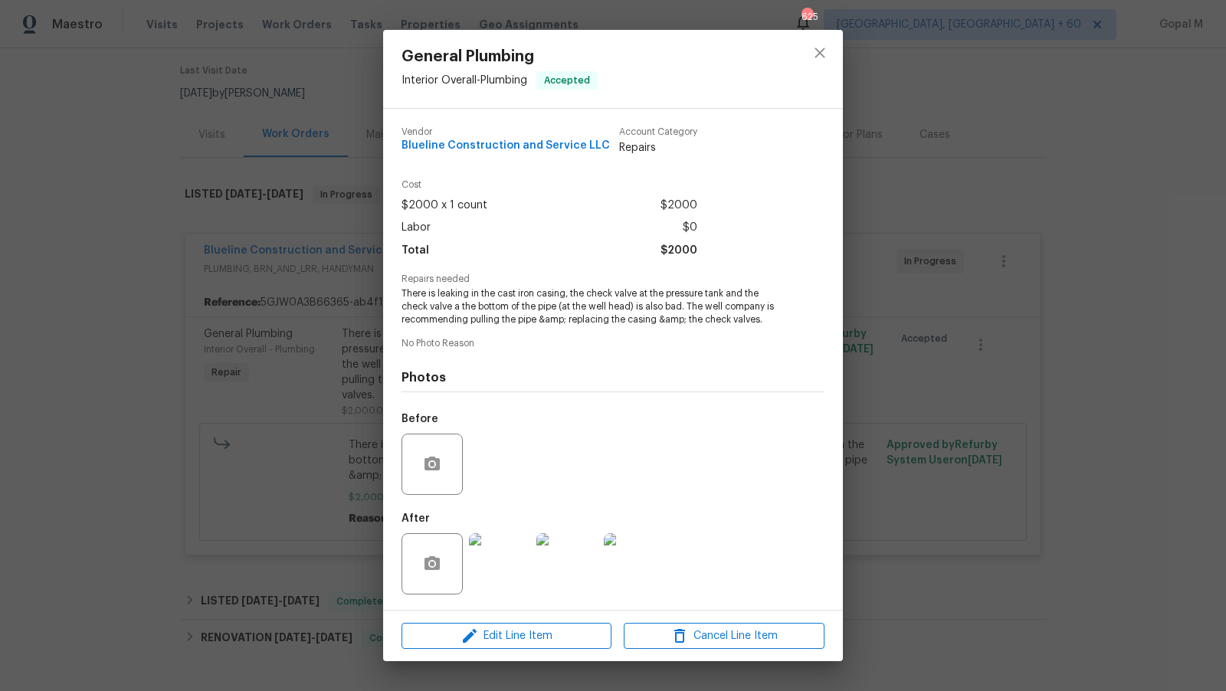
click at [507, 570] on img at bounding box center [499, 563] width 61 height 61
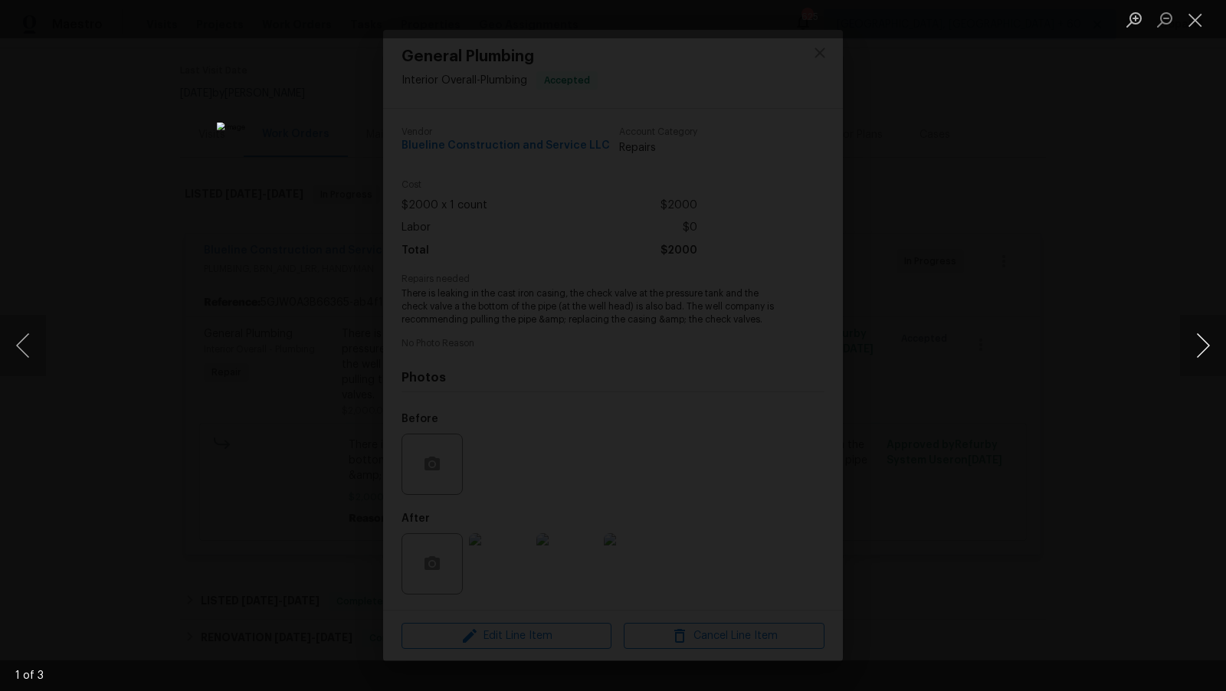
click at [1205, 333] on button "Next image" at bounding box center [1203, 345] width 46 height 61
click at [1221, 350] on button "Next image" at bounding box center [1203, 345] width 46 height 61
click at [1201, 19] on button "Close lightbox" at bounding box center [1195, 19] width 31 height 27
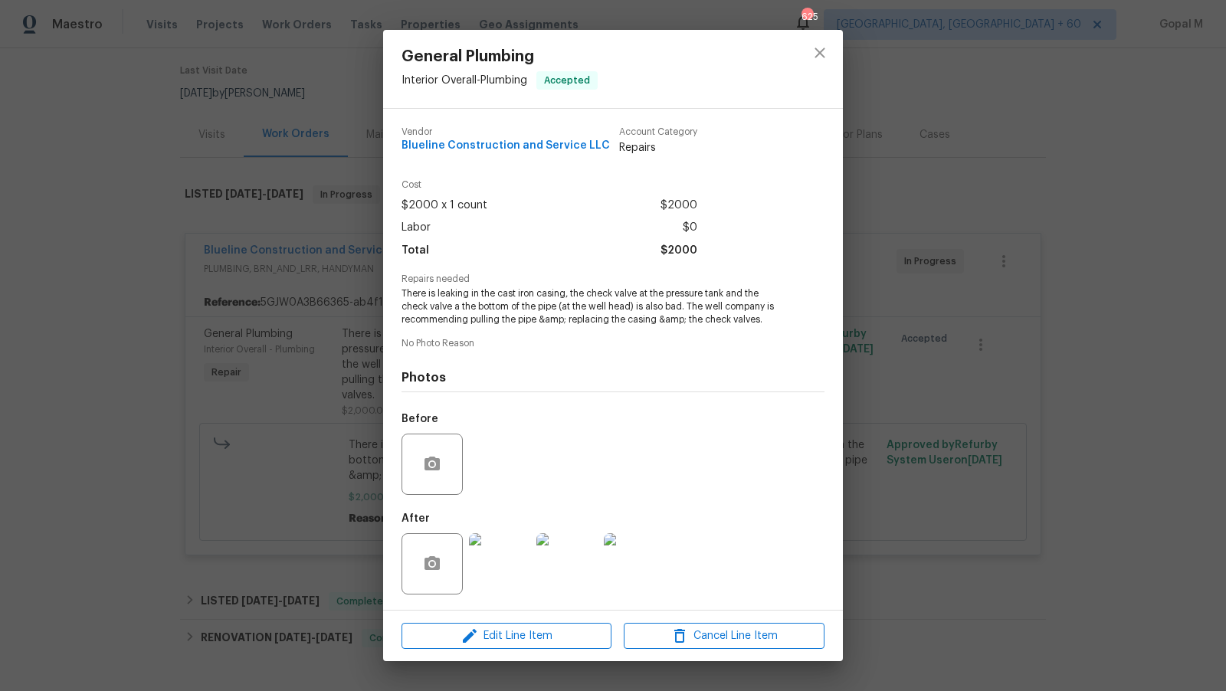
click at [951, 395] on div "General Plumbing Interior Overall - Plumbing Accepted Vendor Blueline Construct…" at bounding box center [613, 345] width 1226 height 691
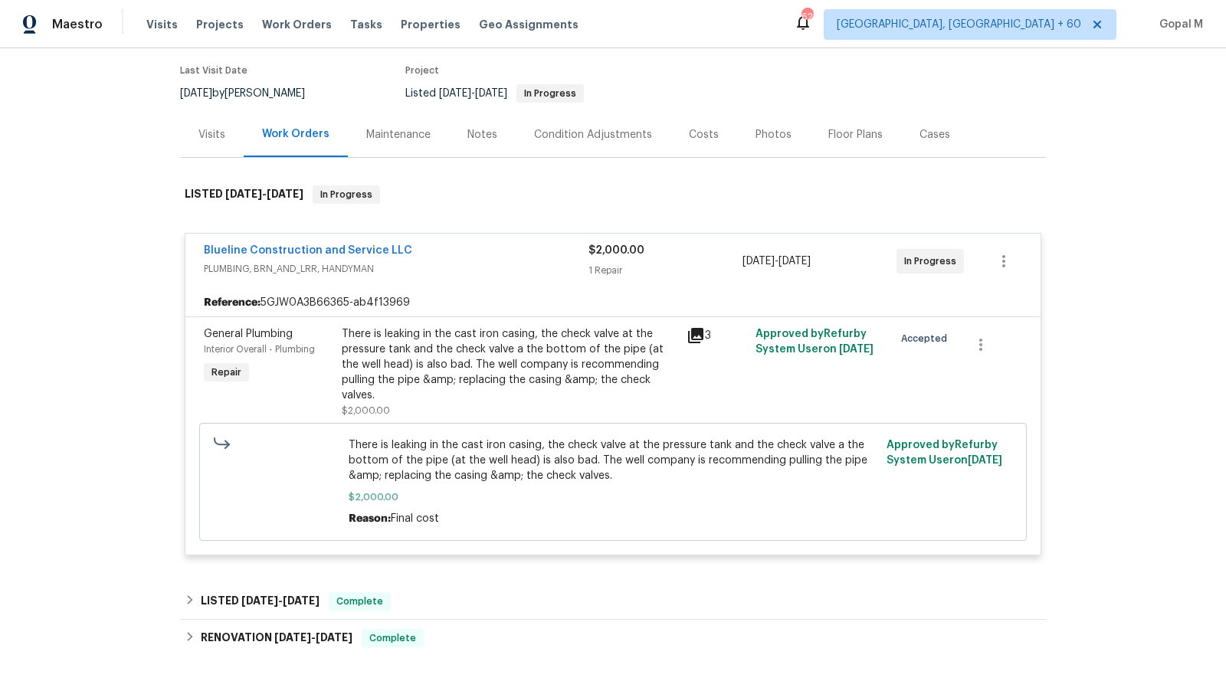
click at [540, 348] on div "There is leaking in the cast iron casing, the check valve at the pressure tank …" at bounding box center [510, 365] width 336 height 77
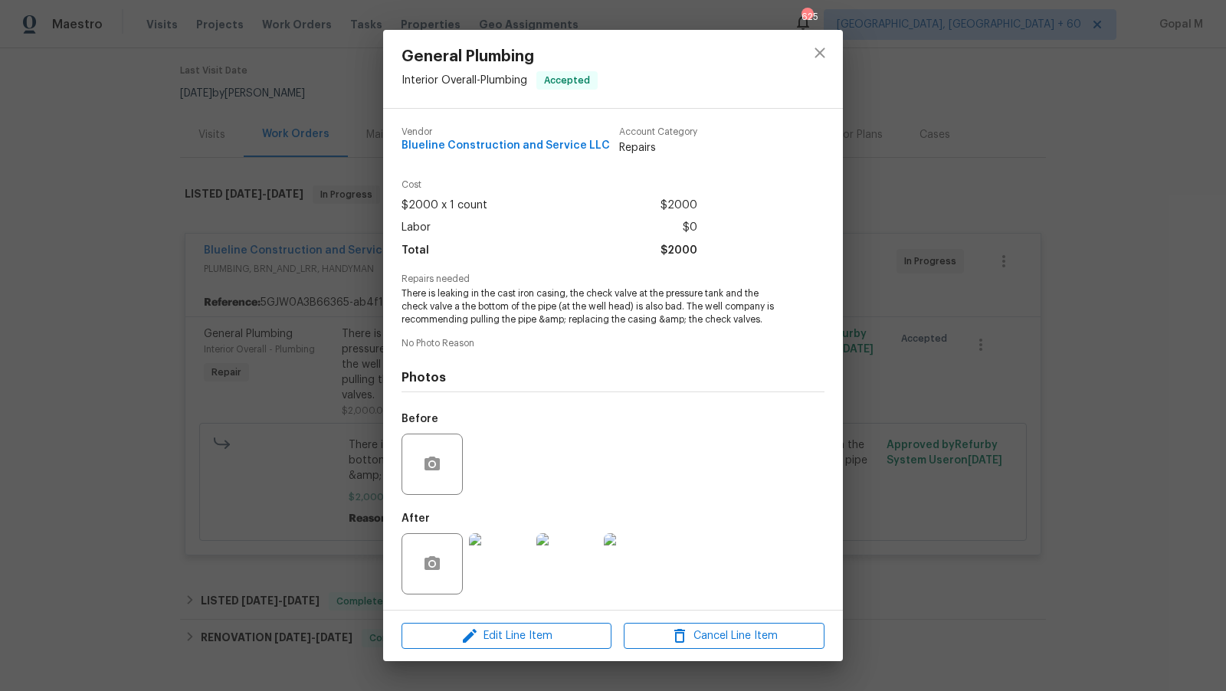
click at [322, 356] on div "General Plumbing Interior Overall - Plumbing Accepted Vendor Blueline Construct…" at bounding box center [613, 345] width 1226 height 691
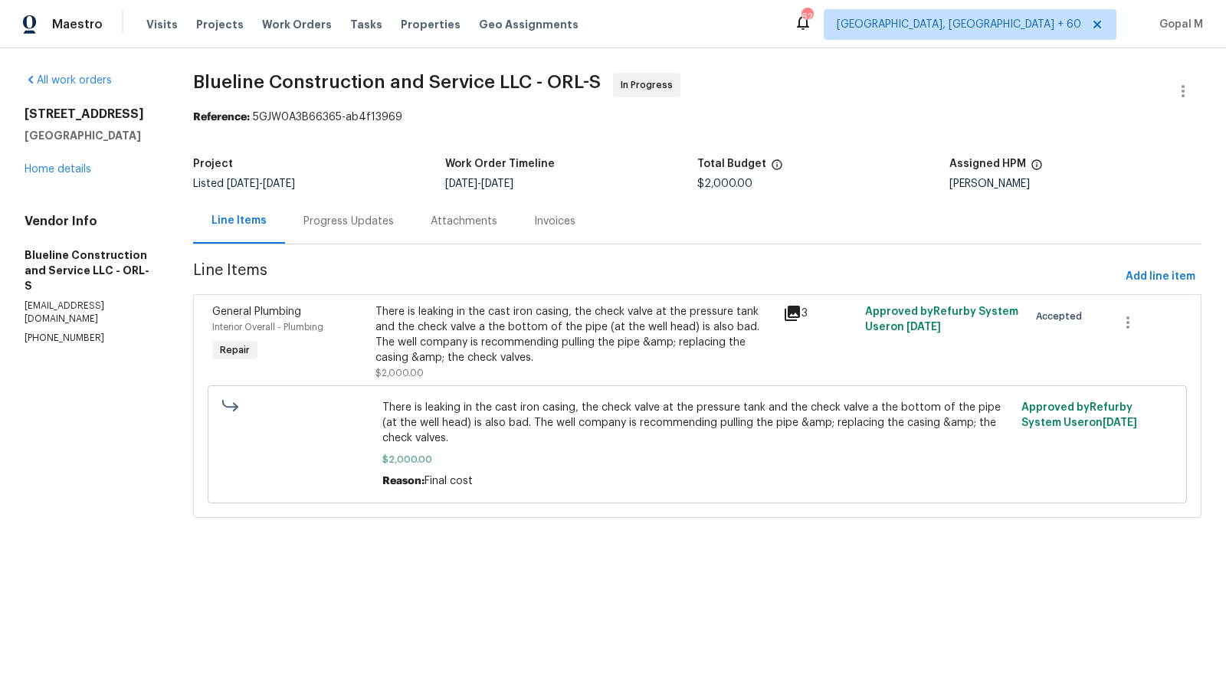
click at [501, 340] on div "There is leaking in the cast iron casing, the check valve at the pressure tank …" at bounding box center [575, 334] width 399 height 61
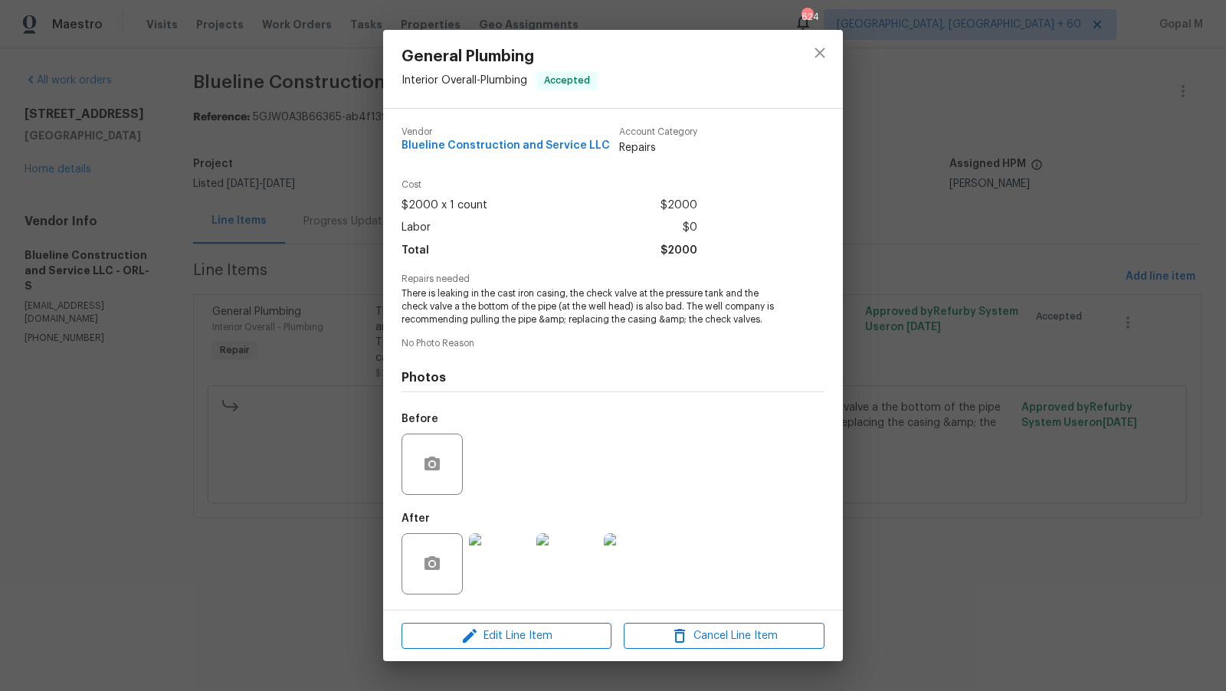
click at [493, 561] on img at bounding box center [499, 563] width 61 height 61
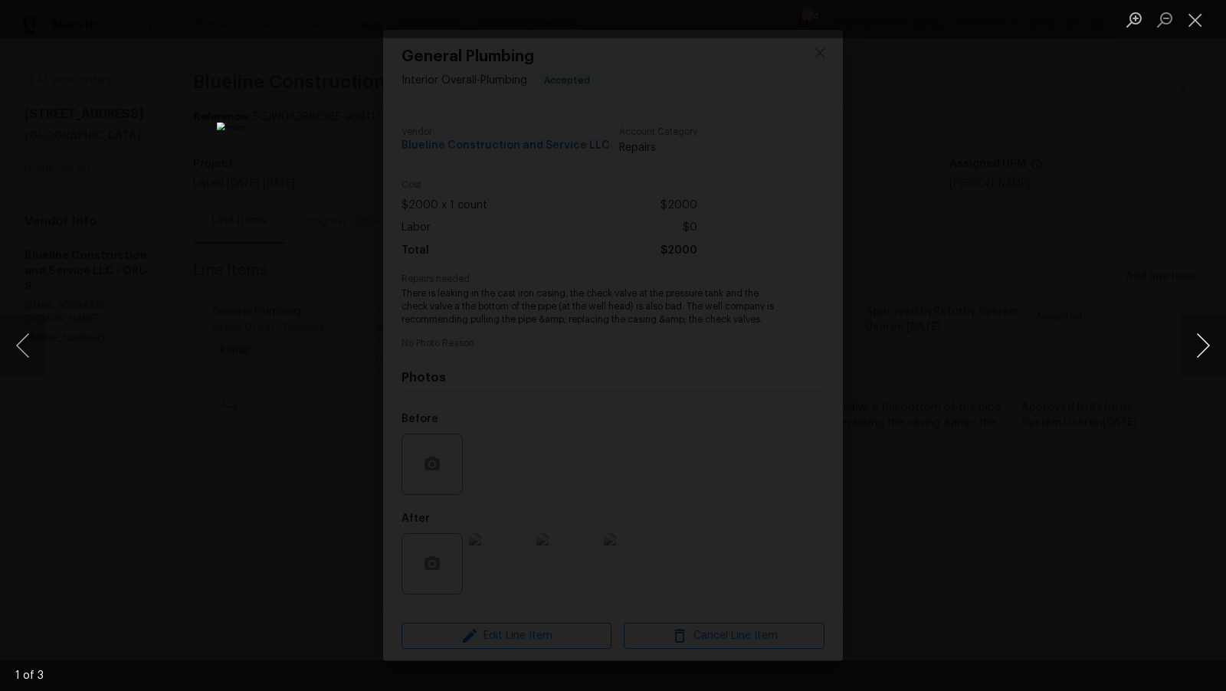
click at [1214, 343] on button "Next image" at bounding box center [1203, 345] width 46 height 61
click at [1194, 28] on button "Close lightbox" at bounding box center [1195, 19] width 31 height 27
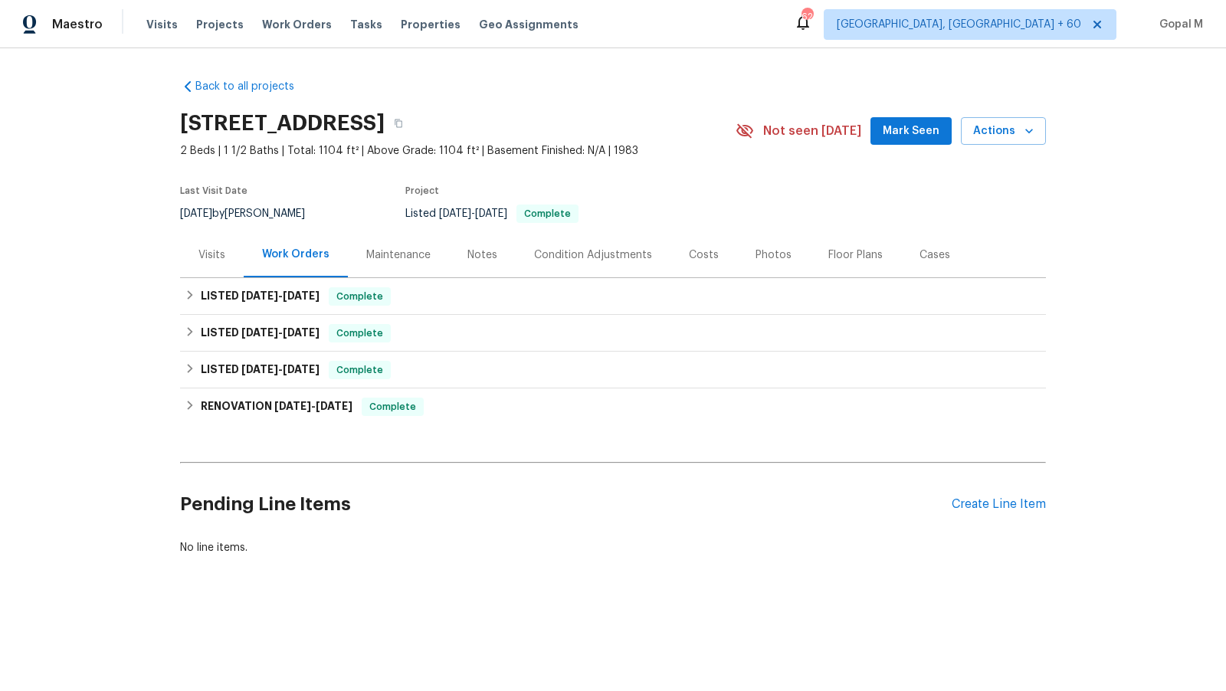
click at [203, 263] on div "Visits" at bounding box center [212, 254] width 64 height 45
